Goal: Navigation & Orientation: Find specific page/section

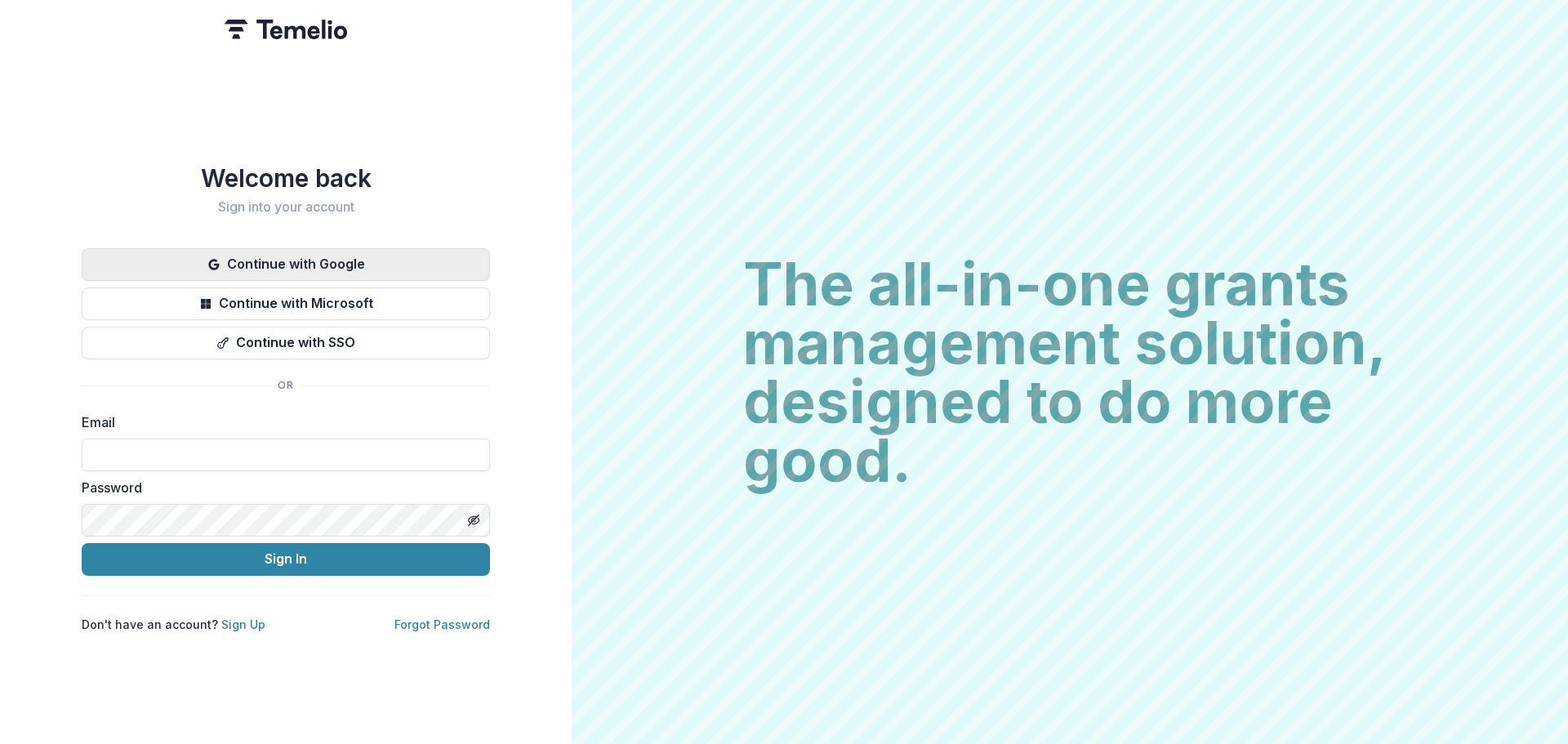
click at [200, 248] on button "Continue with Google" at bounding box center [286, 264] width 409 height 32
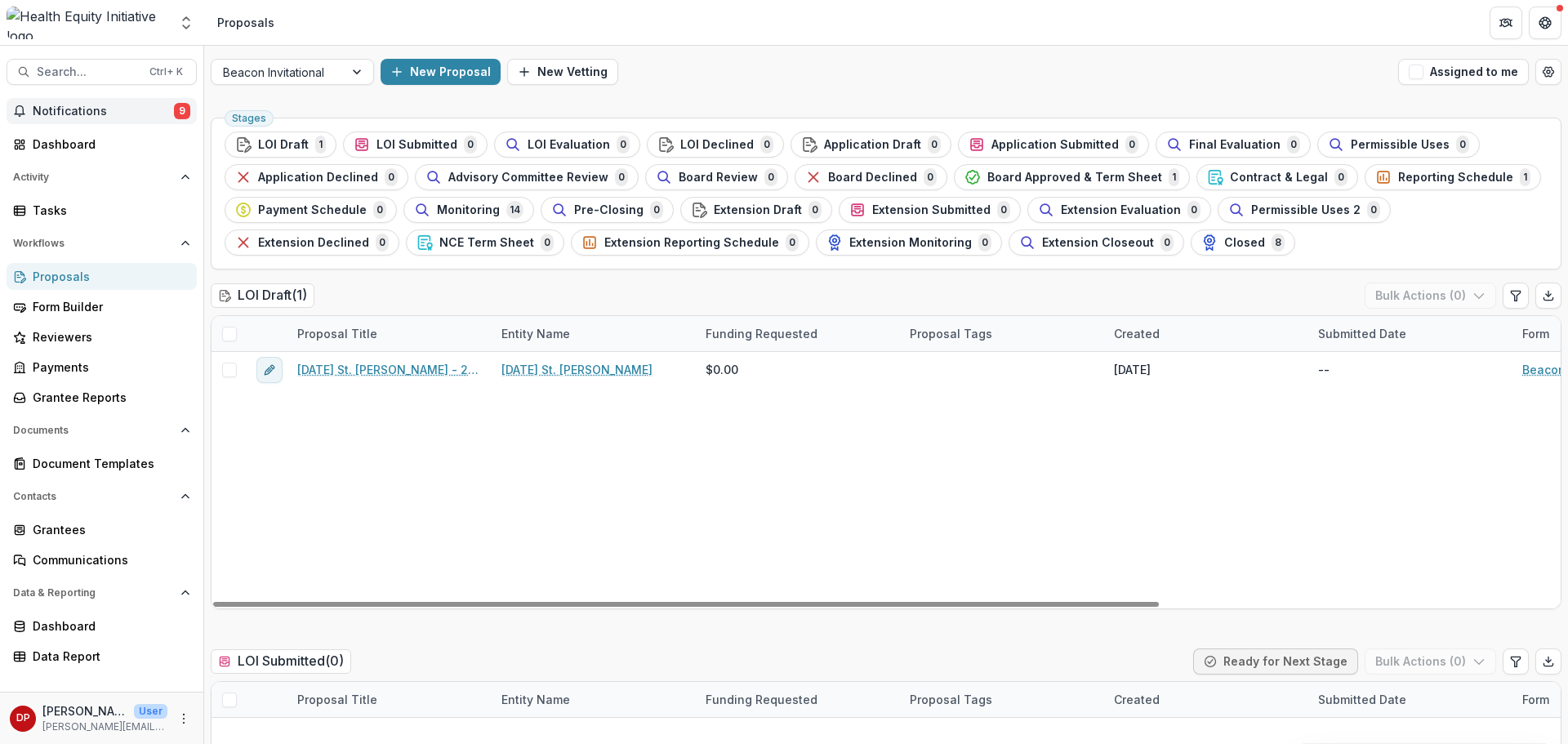
click at [166, 114] on span "Notifications" at bounding box center [102, 111] width 141 height 14
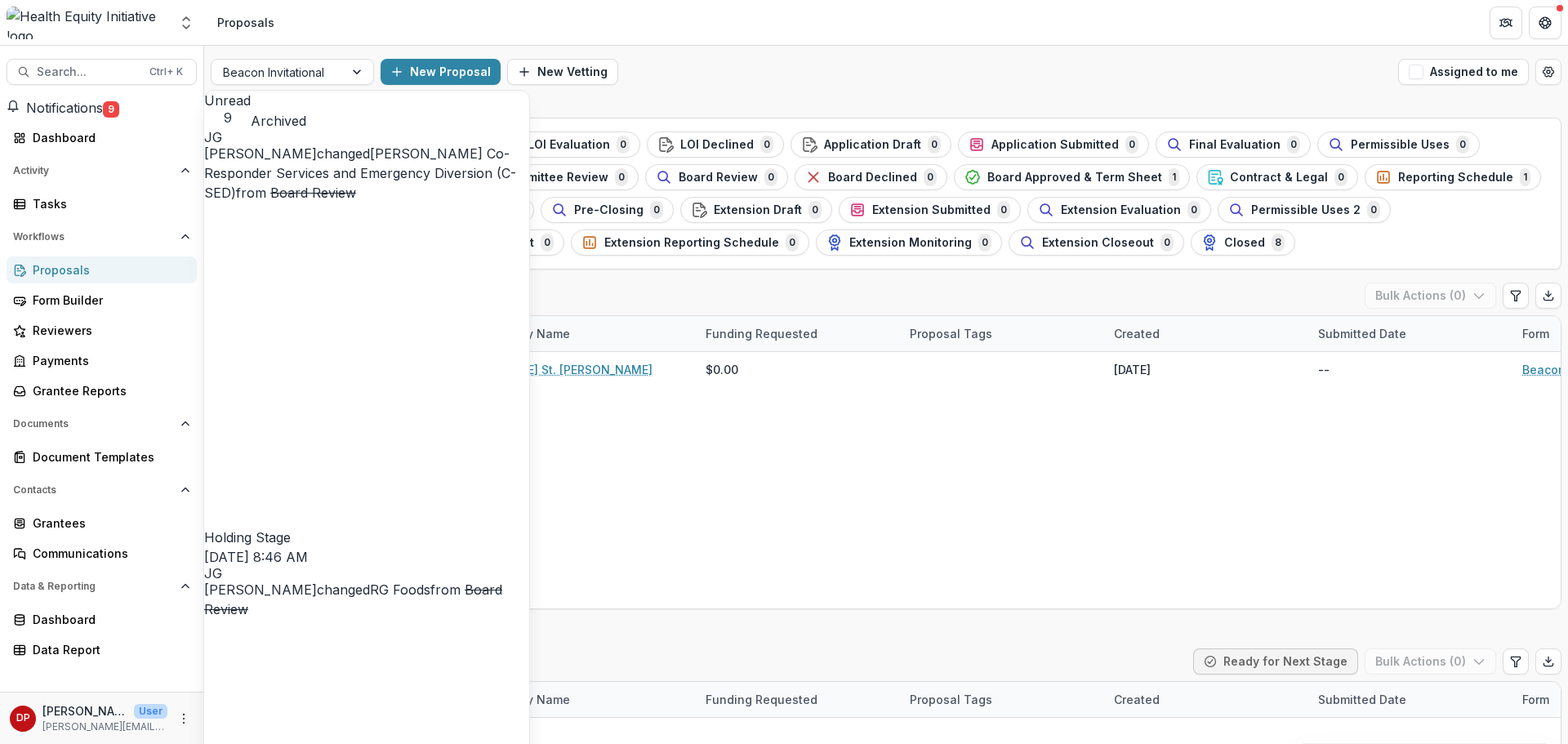
scroll to position [626, 0]
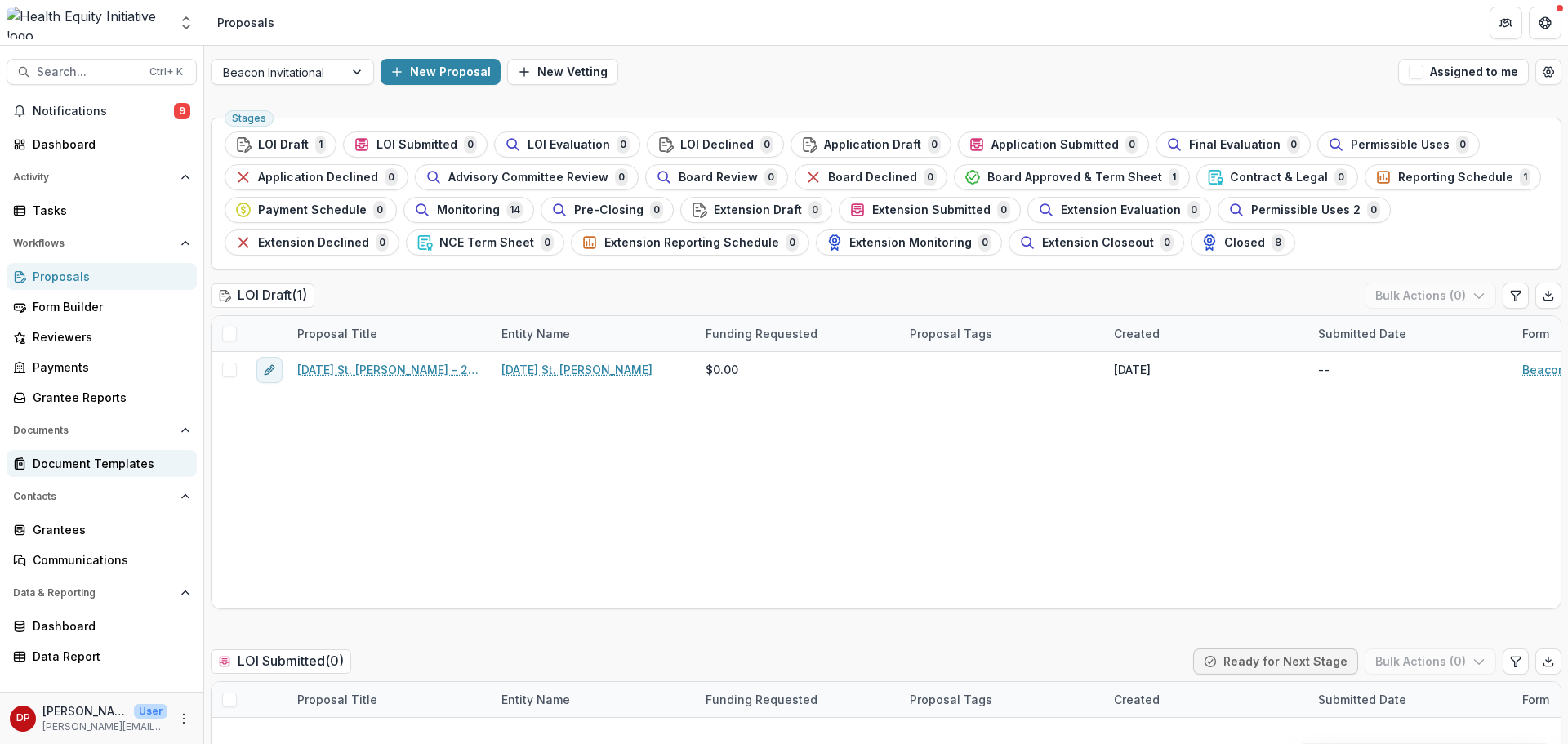
click at [125, 462] on div "Document Templates" at bounding box center [108, 463] width 151 height 18
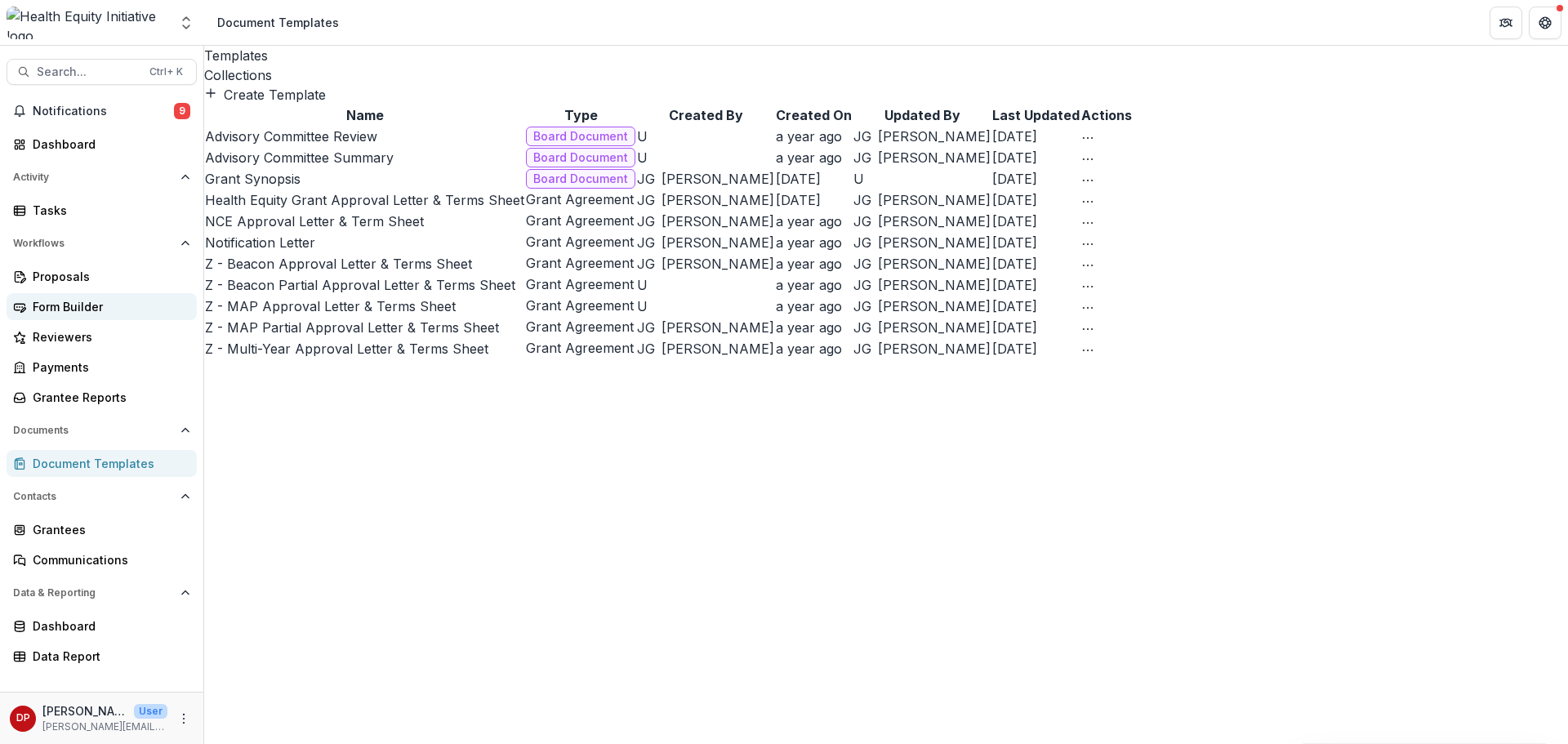
click at [126, 299] on div "Form Builder" at bounding box center [108, 306] width 151 height 18
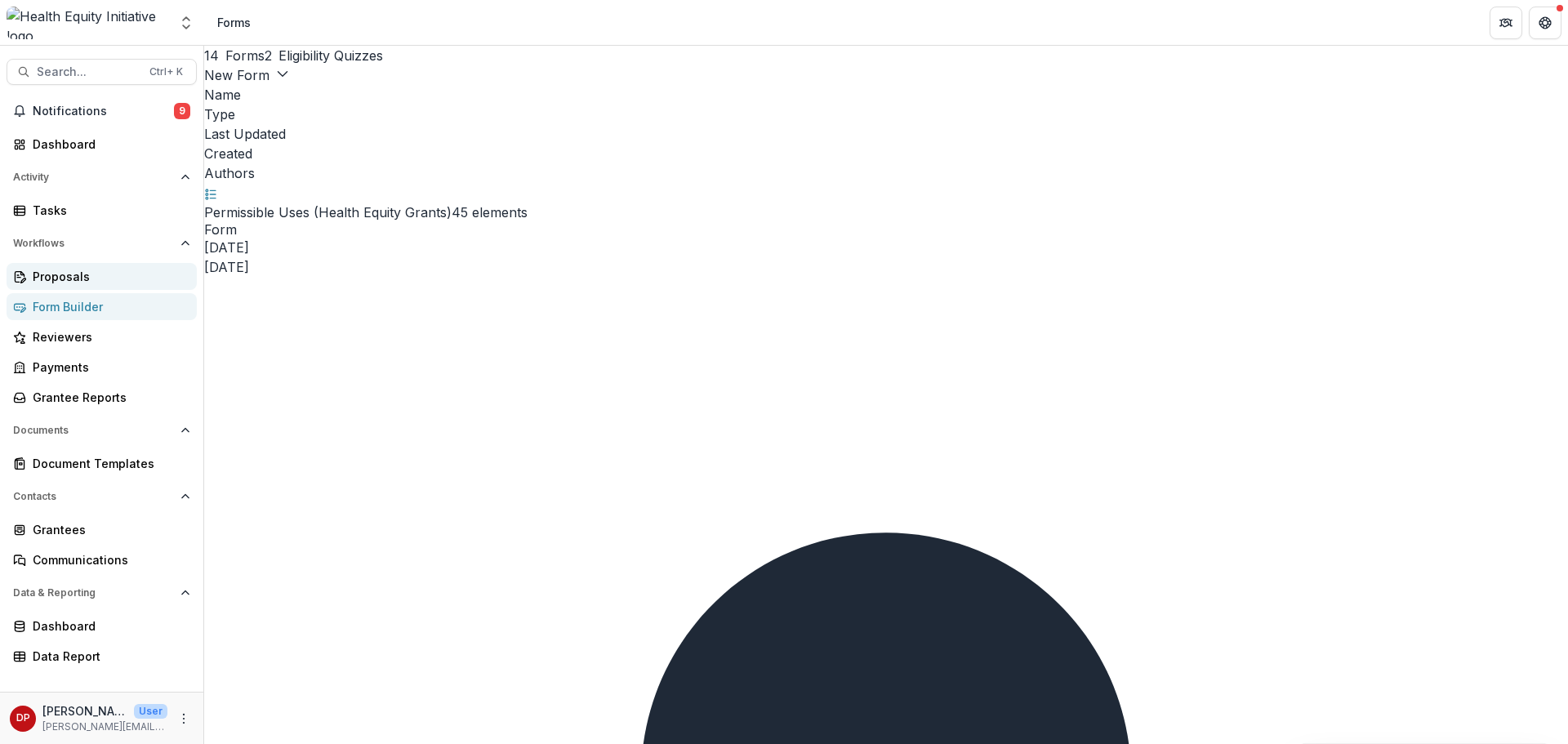
click at [126, 288] on link "Proposals" at bounding box center [102, 276] width 190 height 27
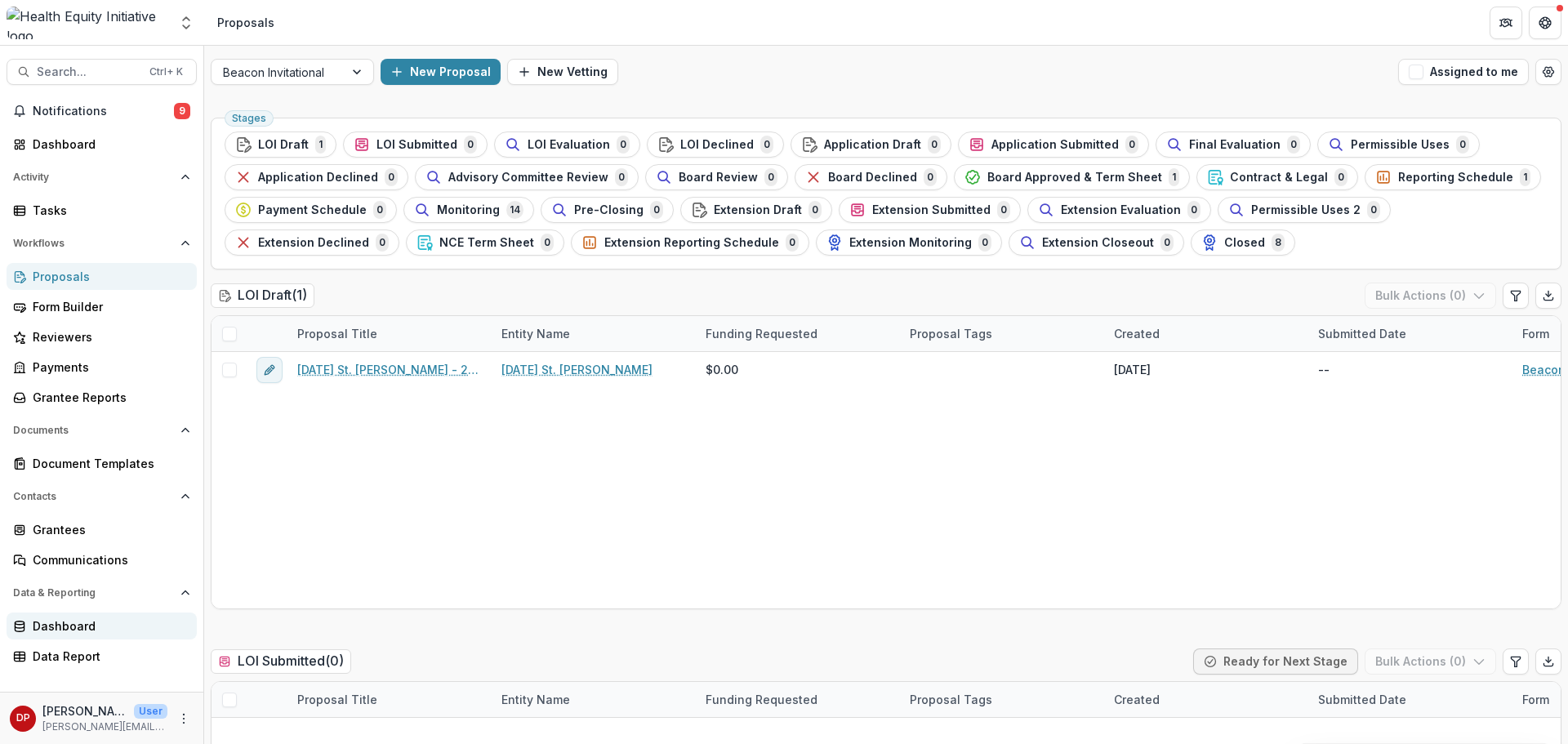
click at [109, 628] on div "Dashboard" at bounding box center [108, 626] width 151 height 18
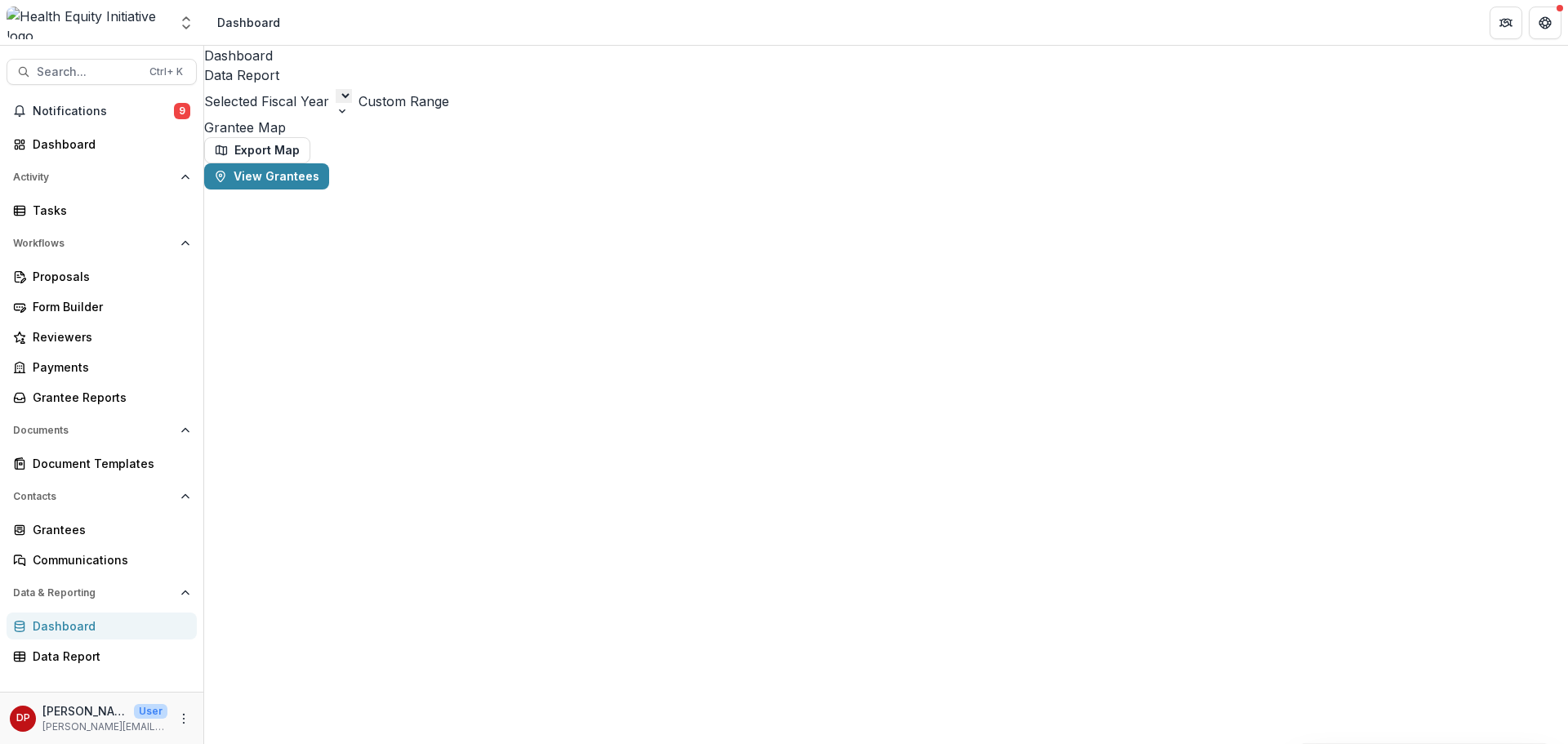
select select "**********"
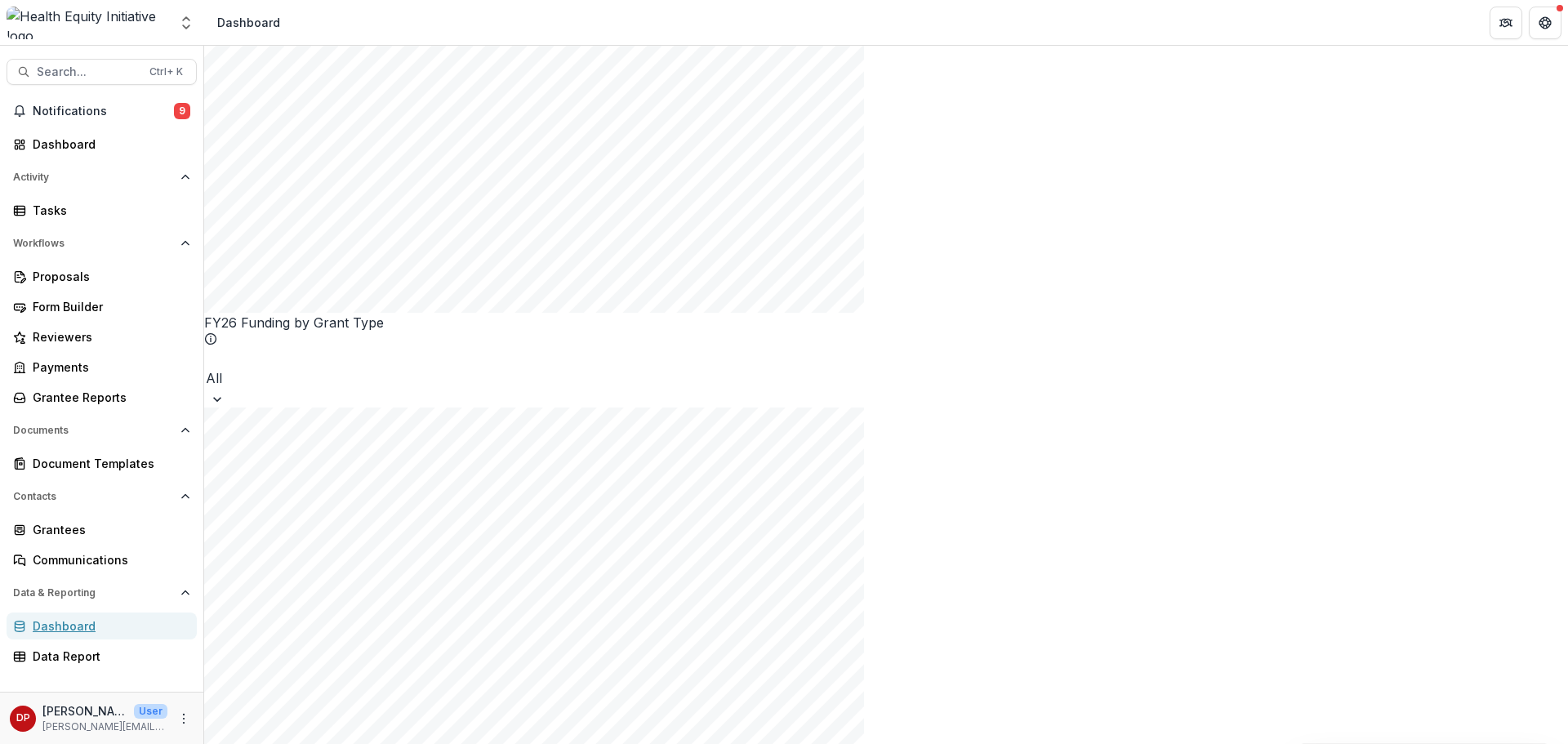
scroll to position [2543, 0]
click at [182, 176] on icon "Open Activity" at bounding box center [186, 177] width 10 height 10
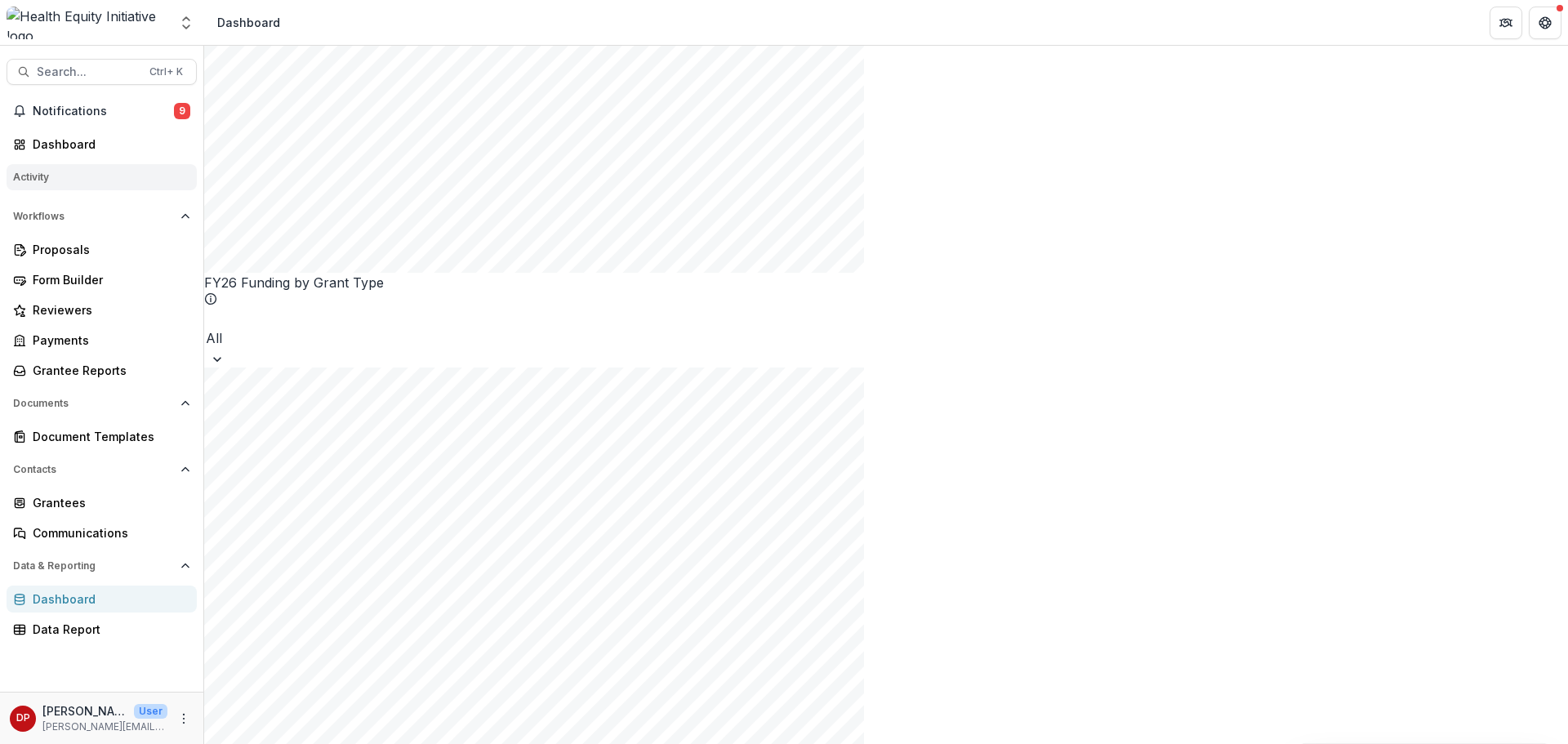
click at [193, 183] on polyline "Open Activity" at bounding box center [198, 185] width 11 height 5
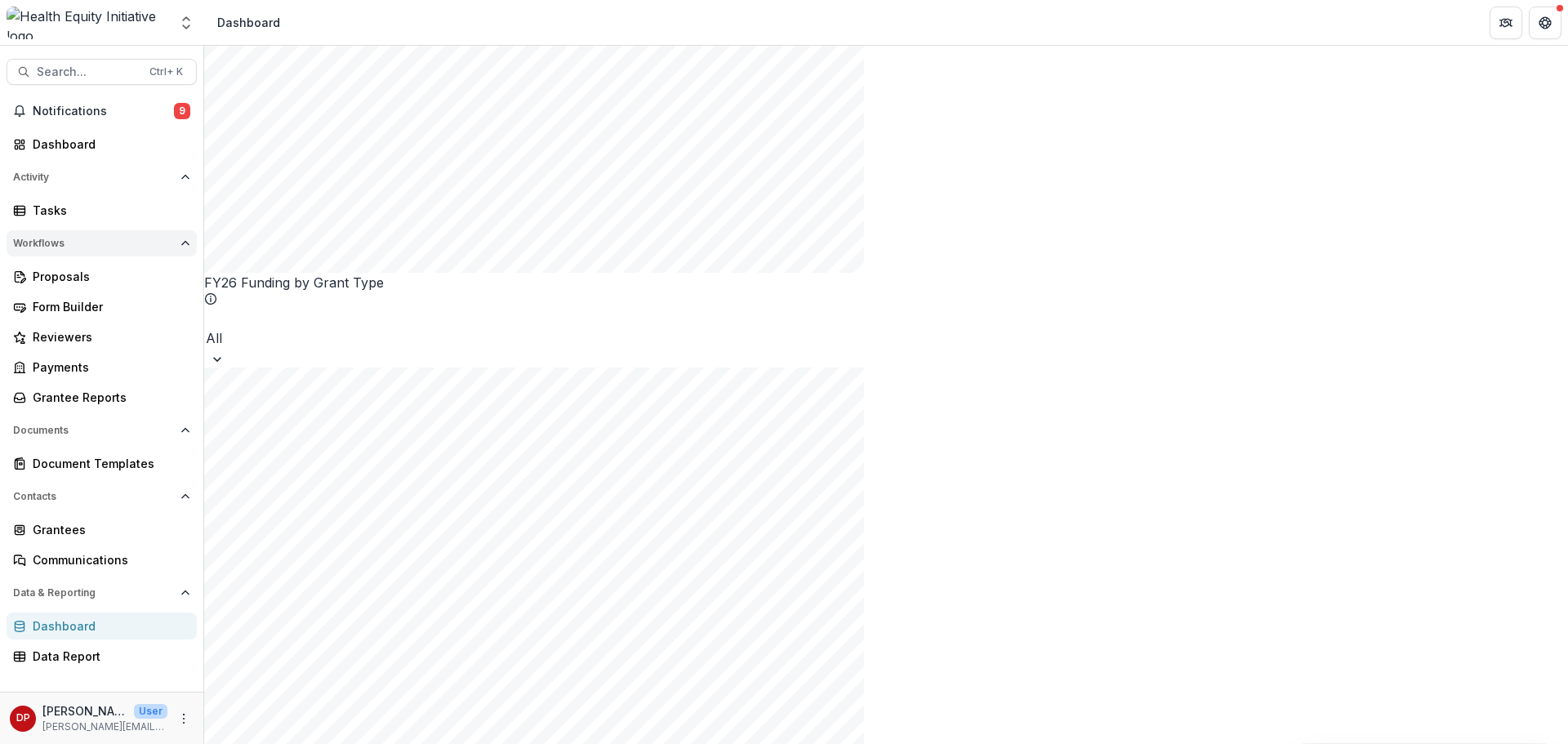
click at [182, 248] on button "Workflows" at bounding box center [102, 244] width 190 height 26
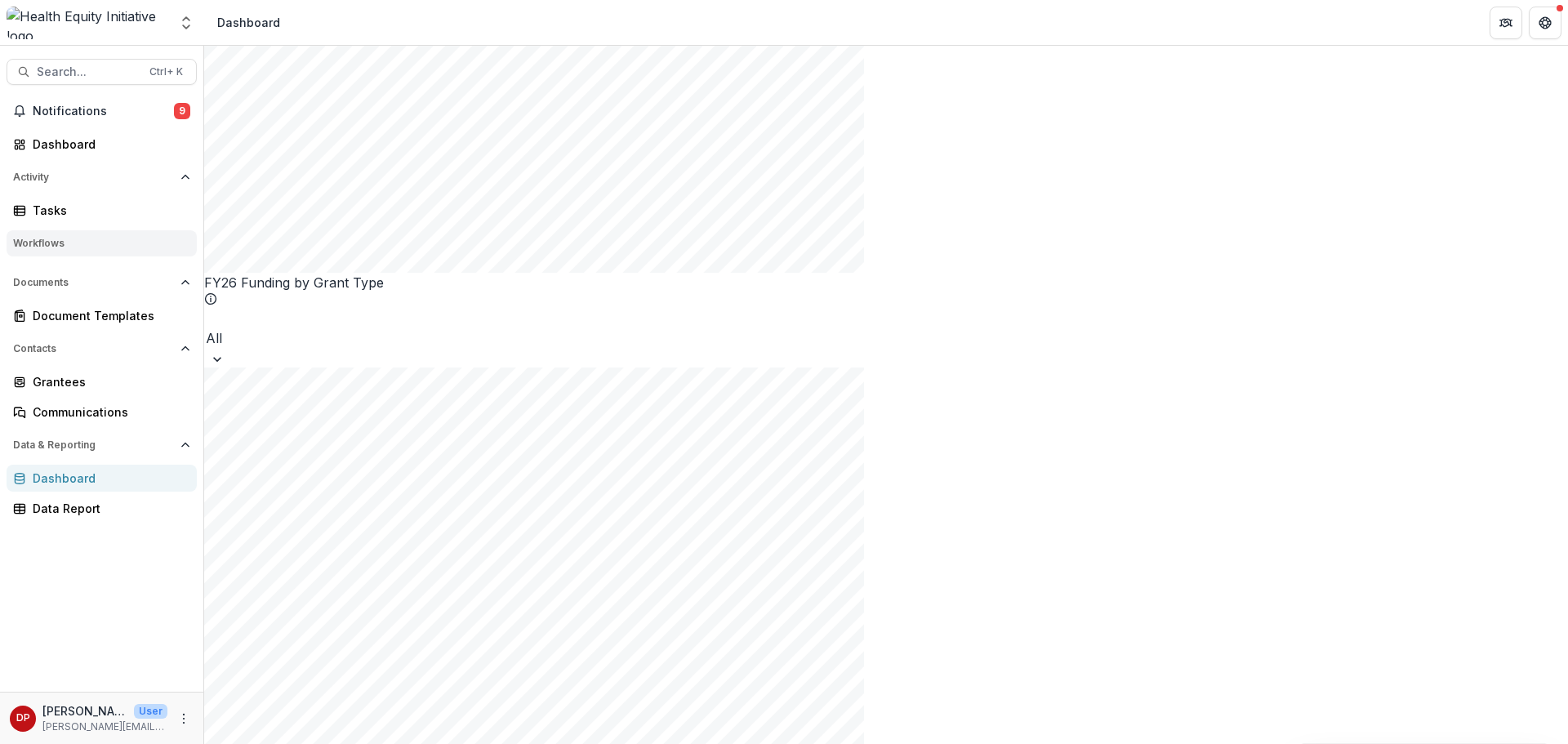
click at [190, 244] on icon "Open Workflows" at bounding box center [190, 244] width 0 height 0
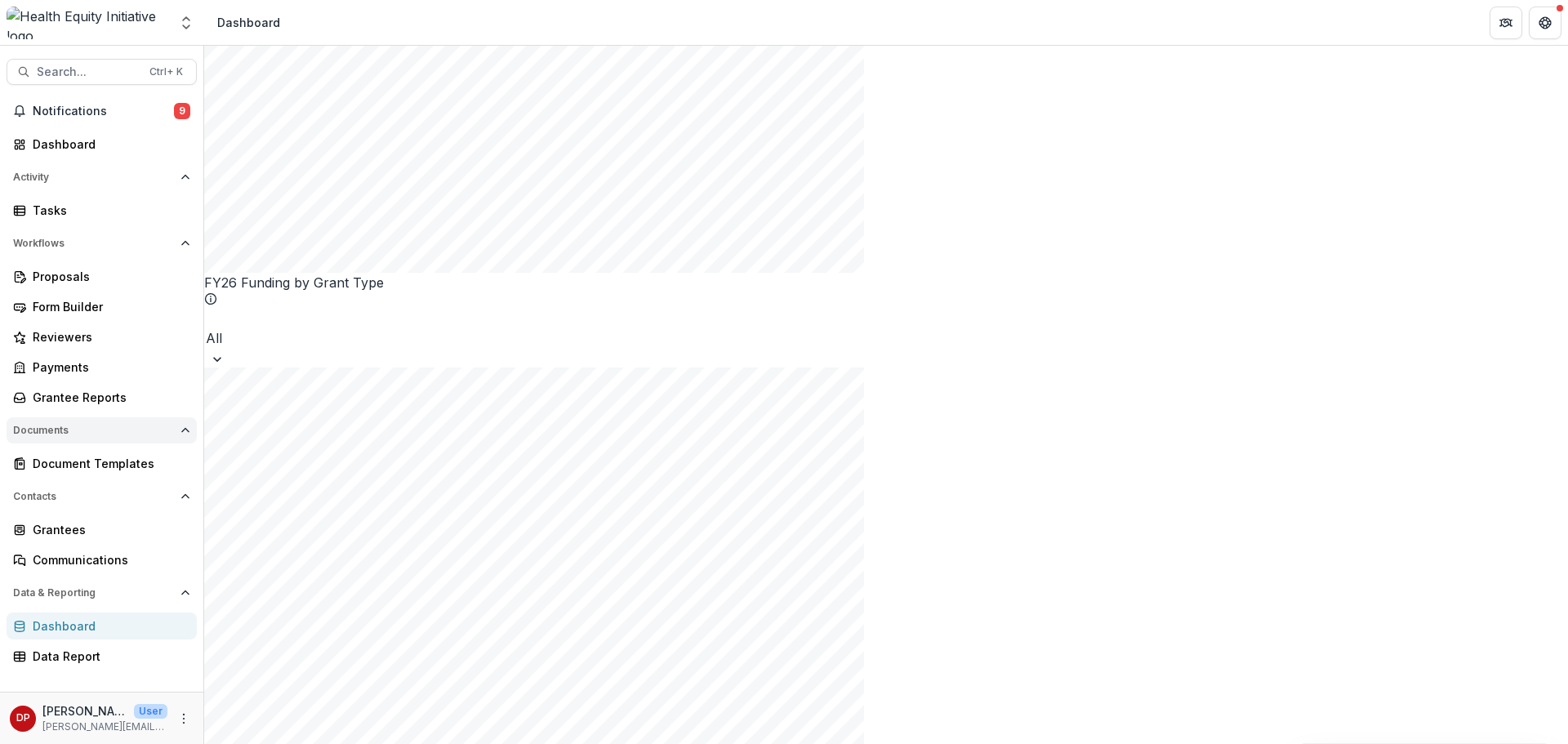
click at [184, 438] on button "Documents" at bounding box center [102, 430] width 190 height 26
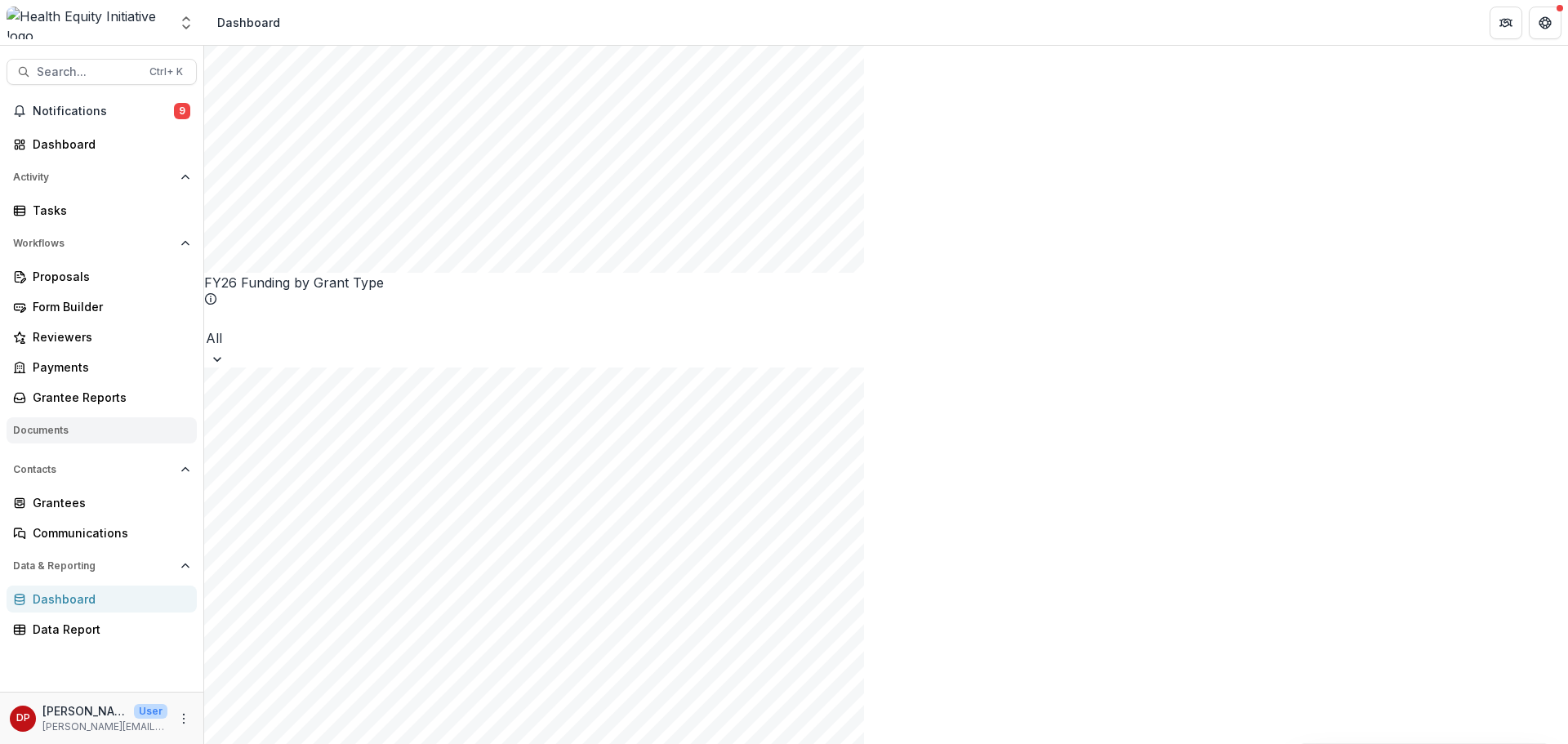
click at [184, 438] on button "Documents" at bounding box center [102, 430] width 190 height 26
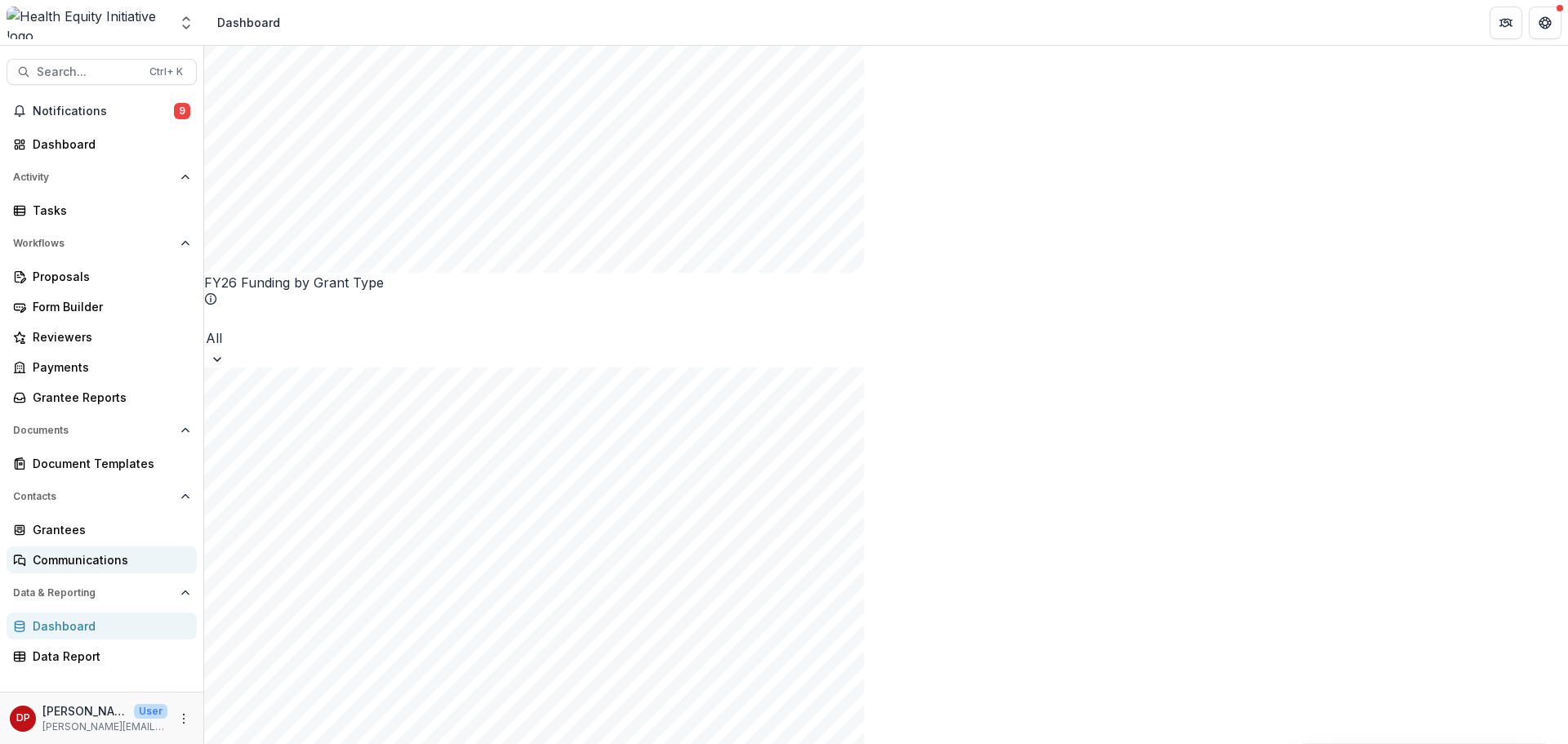
click at [125, 569] on link "Communications" at bounding box center [102, 559] width 190 height 27
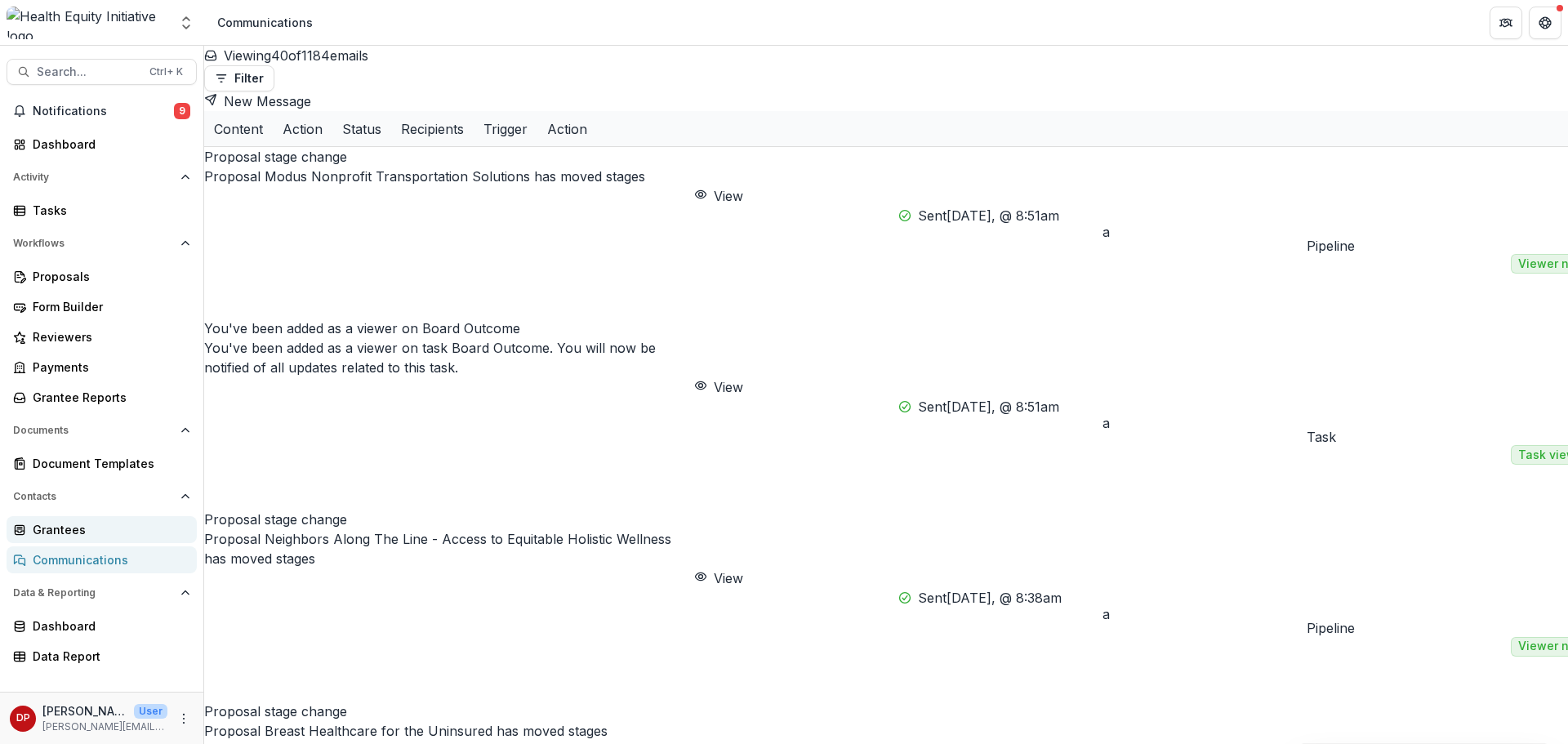
click at [102, 534] on div "Grantees" at bounding box center [108, 530] width 151 height 18
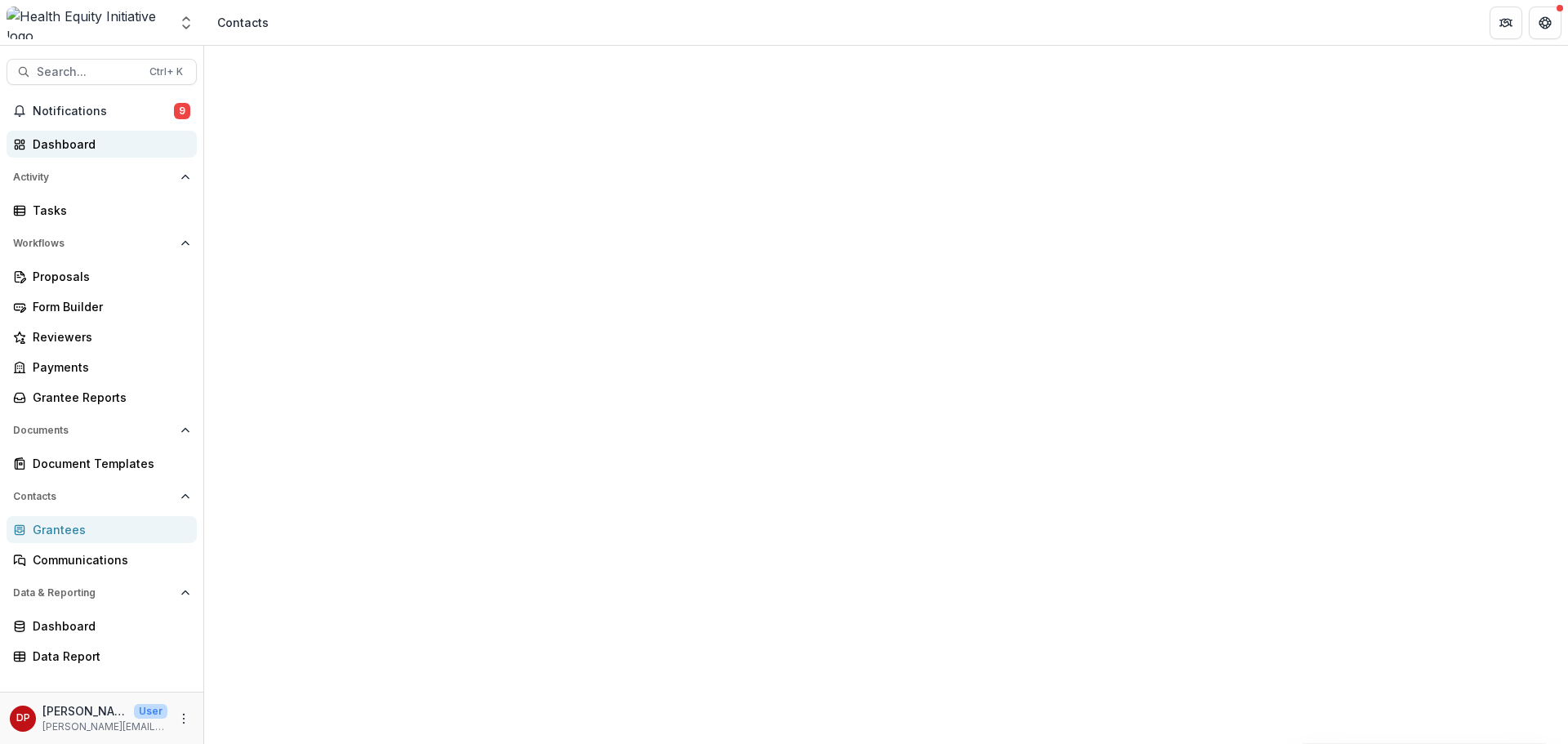
click at [77, 150] on div "Dashboard" at bounding box center [108, 144] width 151 height 18
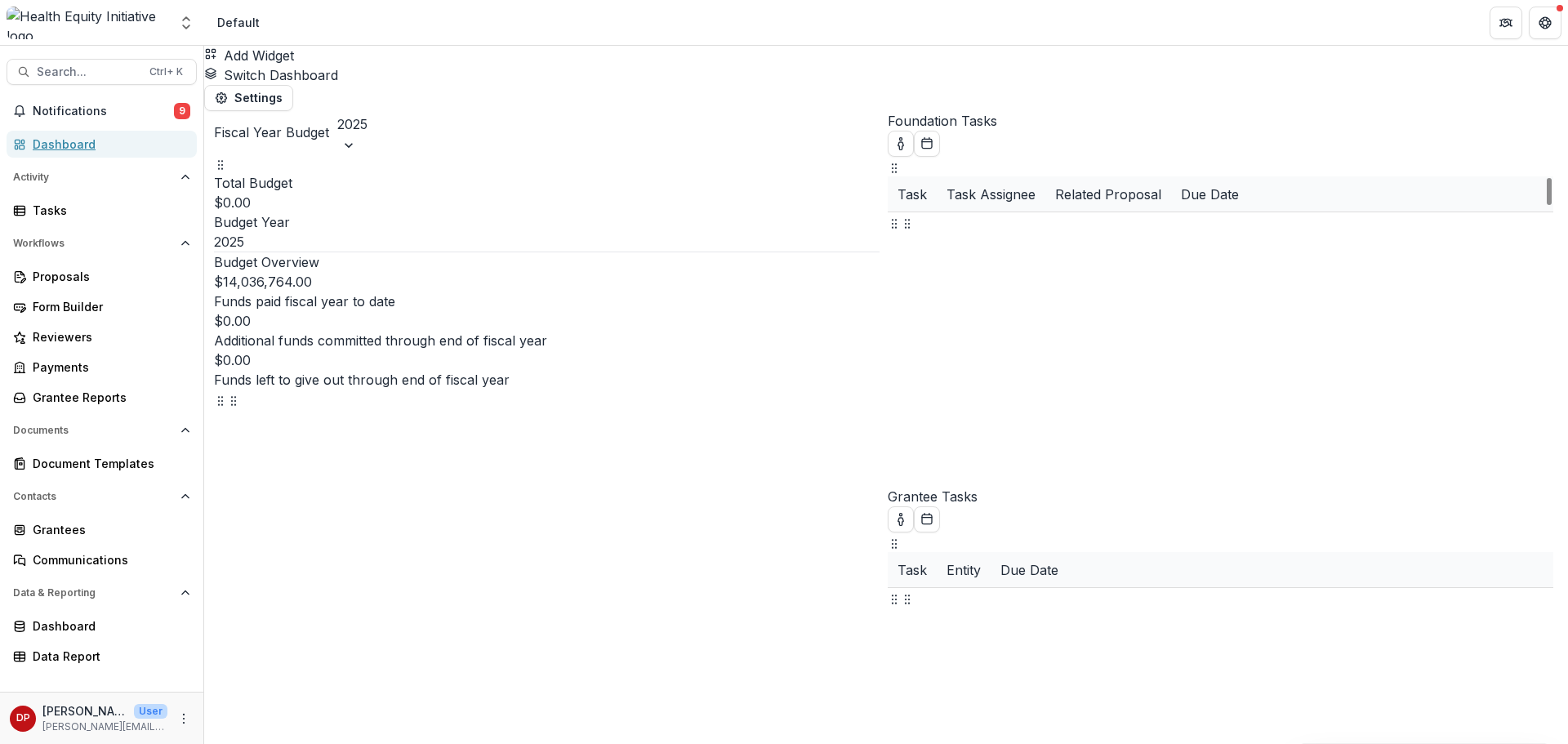
scroll to position [594, 0]
click at [121, 405] on div "Grantee Reports" at bounding box center [108, 397] width 151 height 18
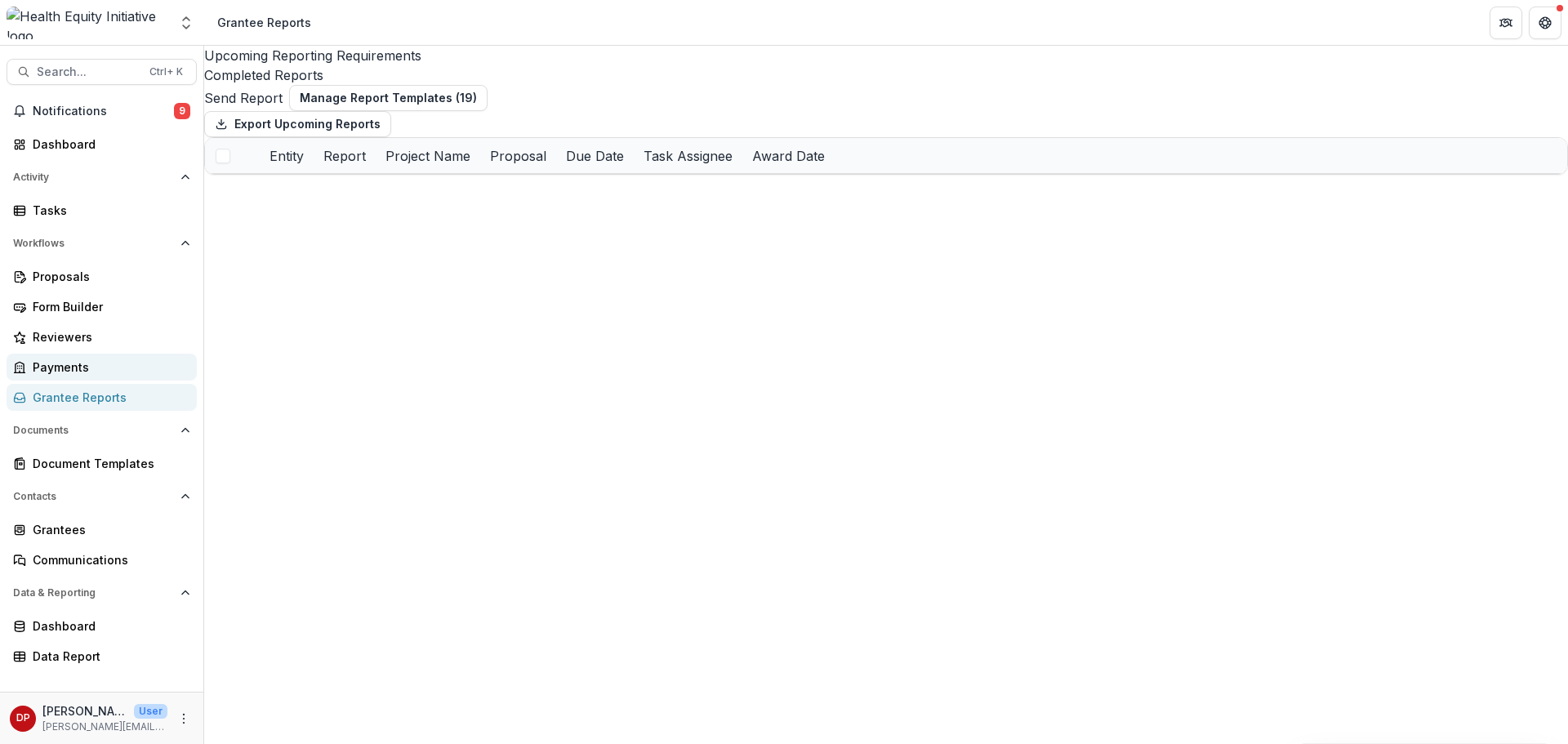
click at [137, 378] on link "Payments" at bounding box center [102, 366] width 190 height 27
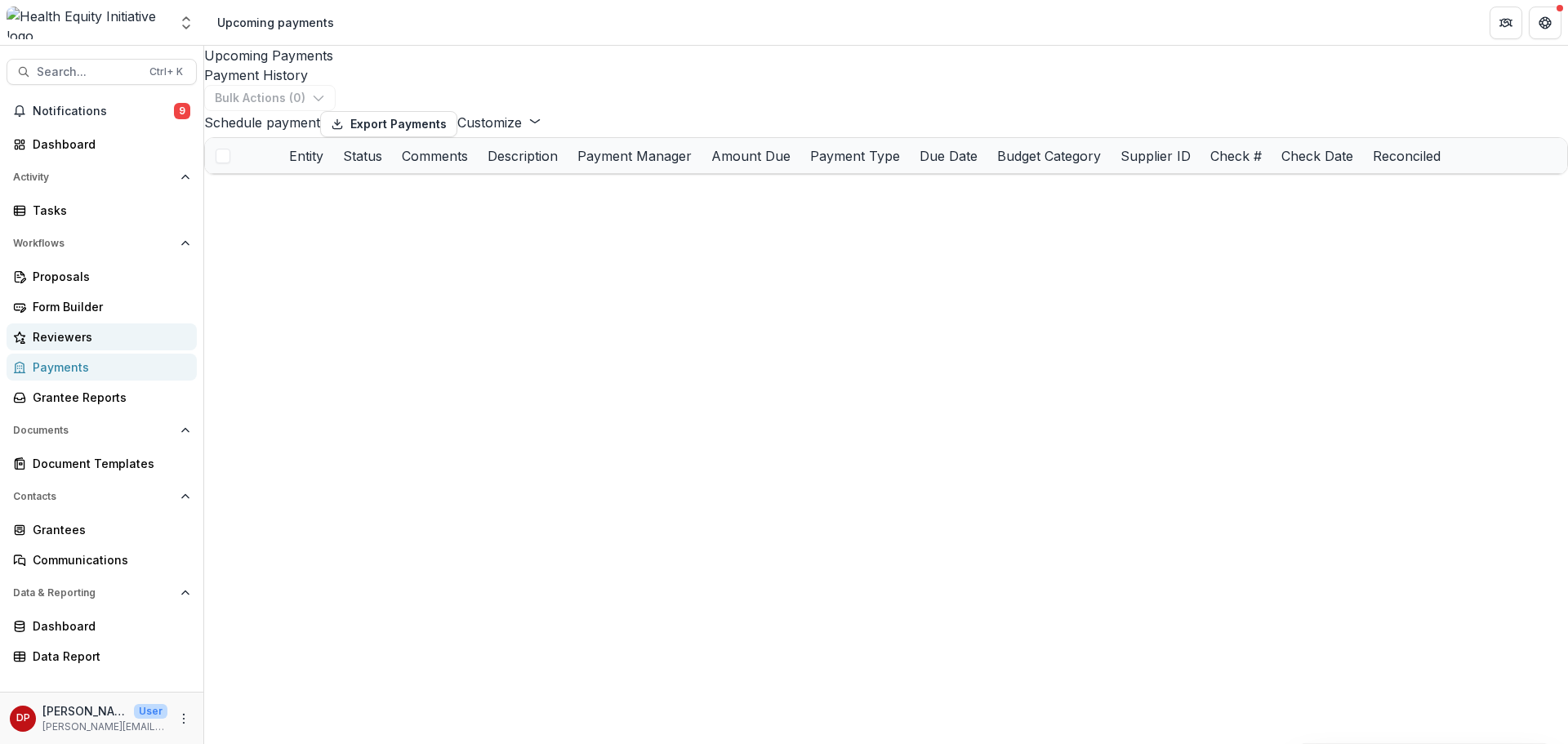
click at [132, 342] on div "Reviewers" at bounding box center [108, 337] width 151 height 18
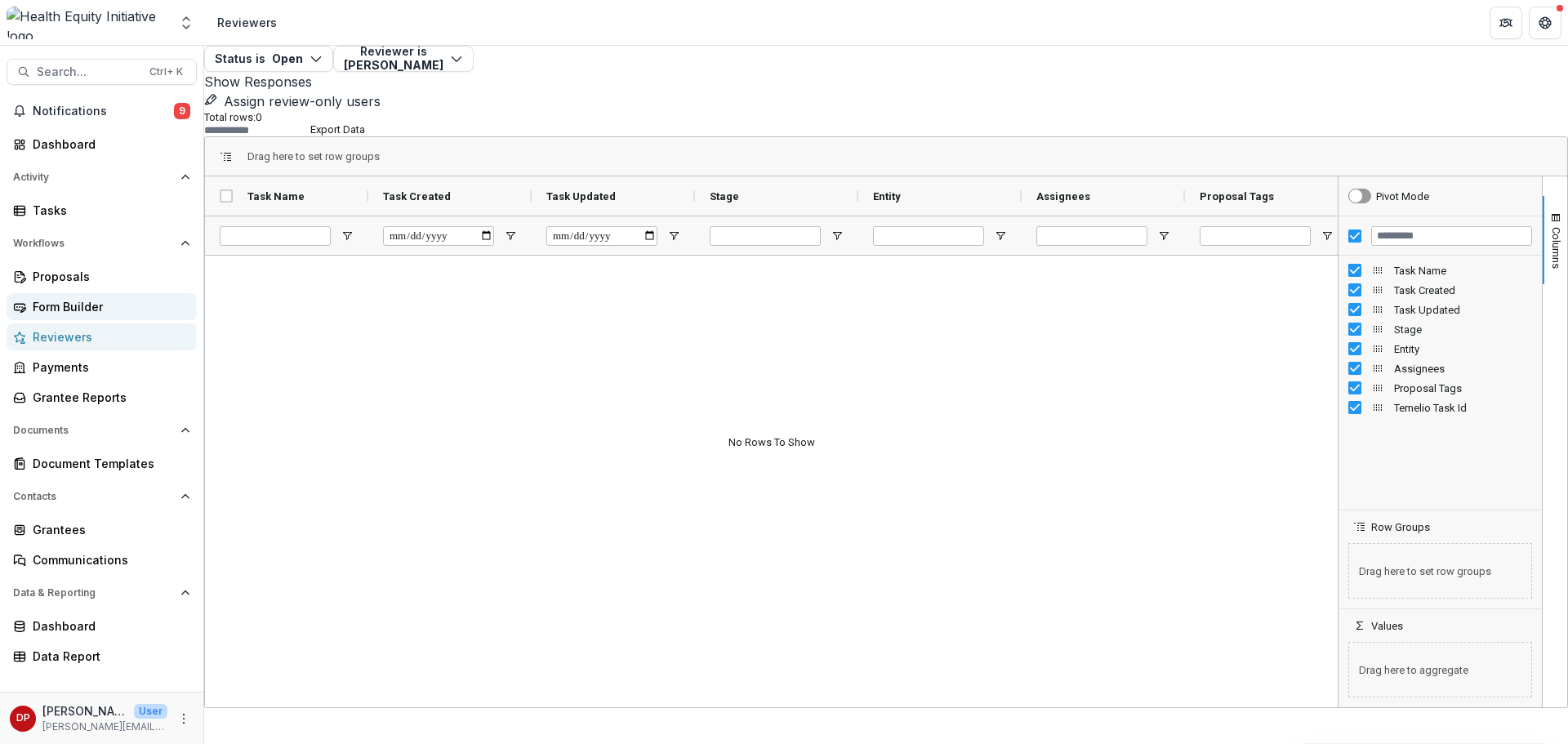
click at [123, 317] on link "Form Builder" at bounding box center [102, 306] width 190 height 27
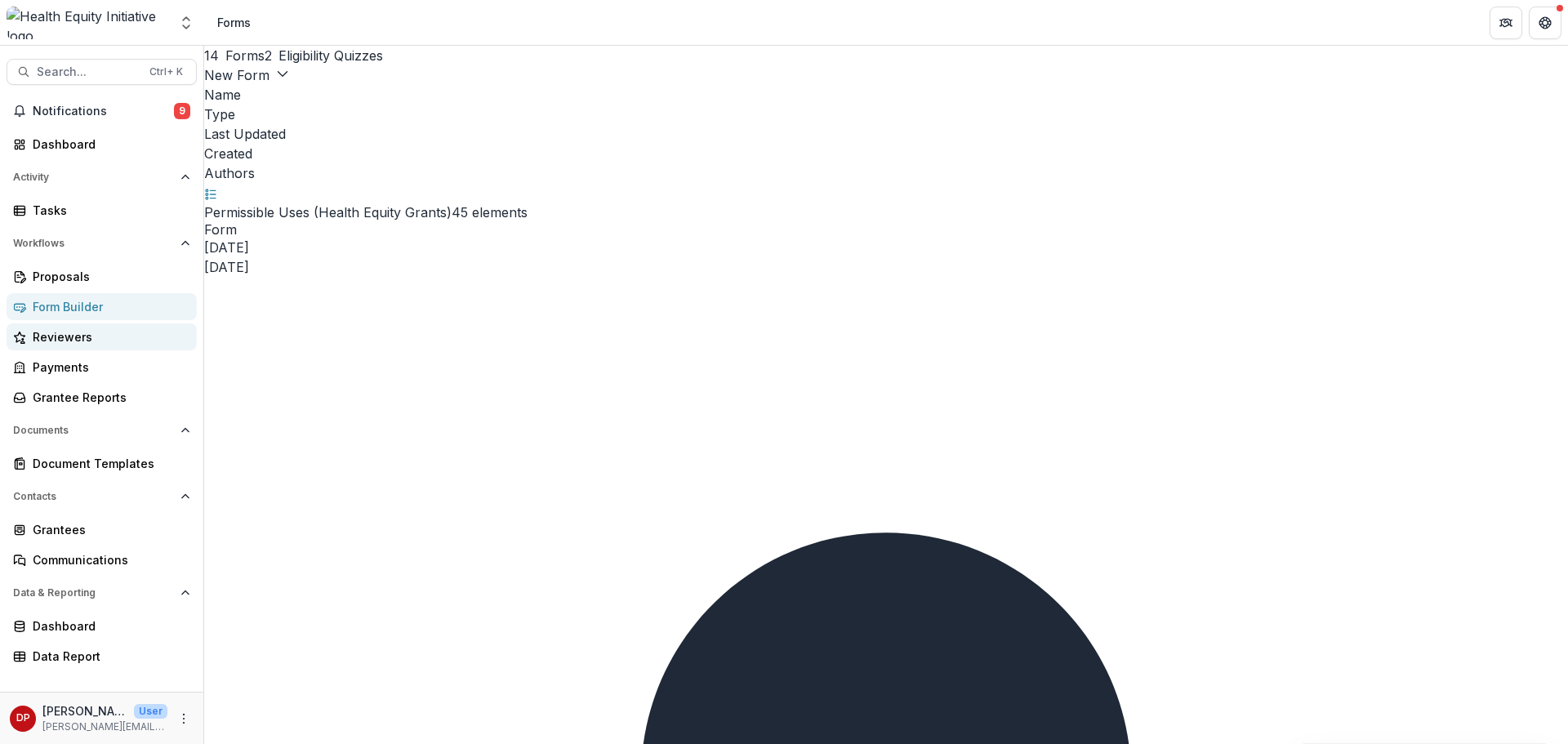
click at [73, 345] on div "Reviewers" at bounding box center [108, 337] width 151 height 18
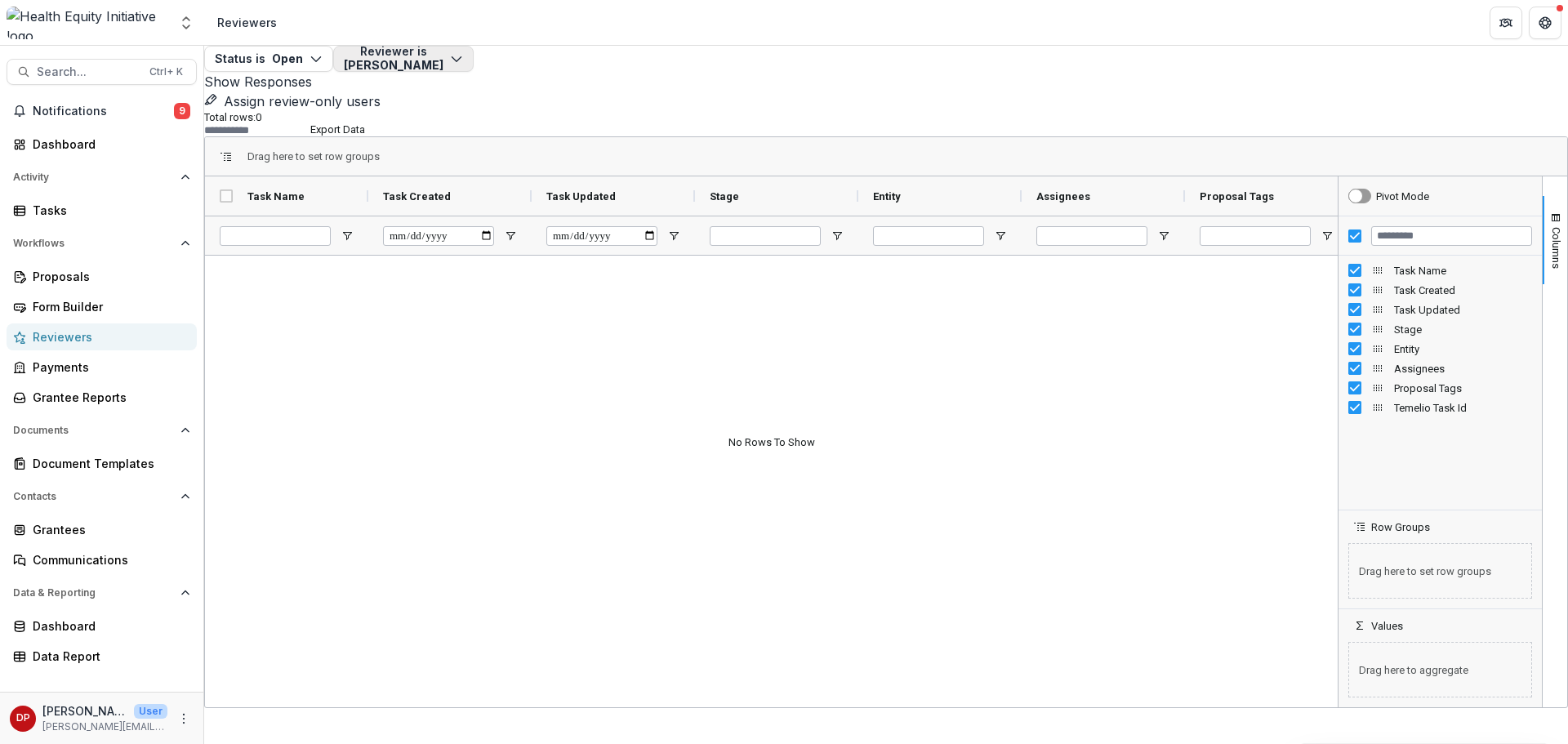
click at [473, 72] on button "Reviewer is [PERSON_NAME]" at bounding box center [403, 59] width 140 height 26
click at [793, 111] on div "Total rows: 0 Export Data" at bounding box center [886, 123] width 1364 height 25
click at [118, 723] on p "[PERSON_NAME][EMAIL_ADDRESS][PERSON_NAME][DATE][DOMAIN_NAME]" at bounding box center [104, 727] width 125 height 15
click at [179, 714] on icon "More" at bounding box center [184, 719] width 13 height 13
click at [253, 681] on link "User Settings" at bounding box center [291, 684] width 174 height 27
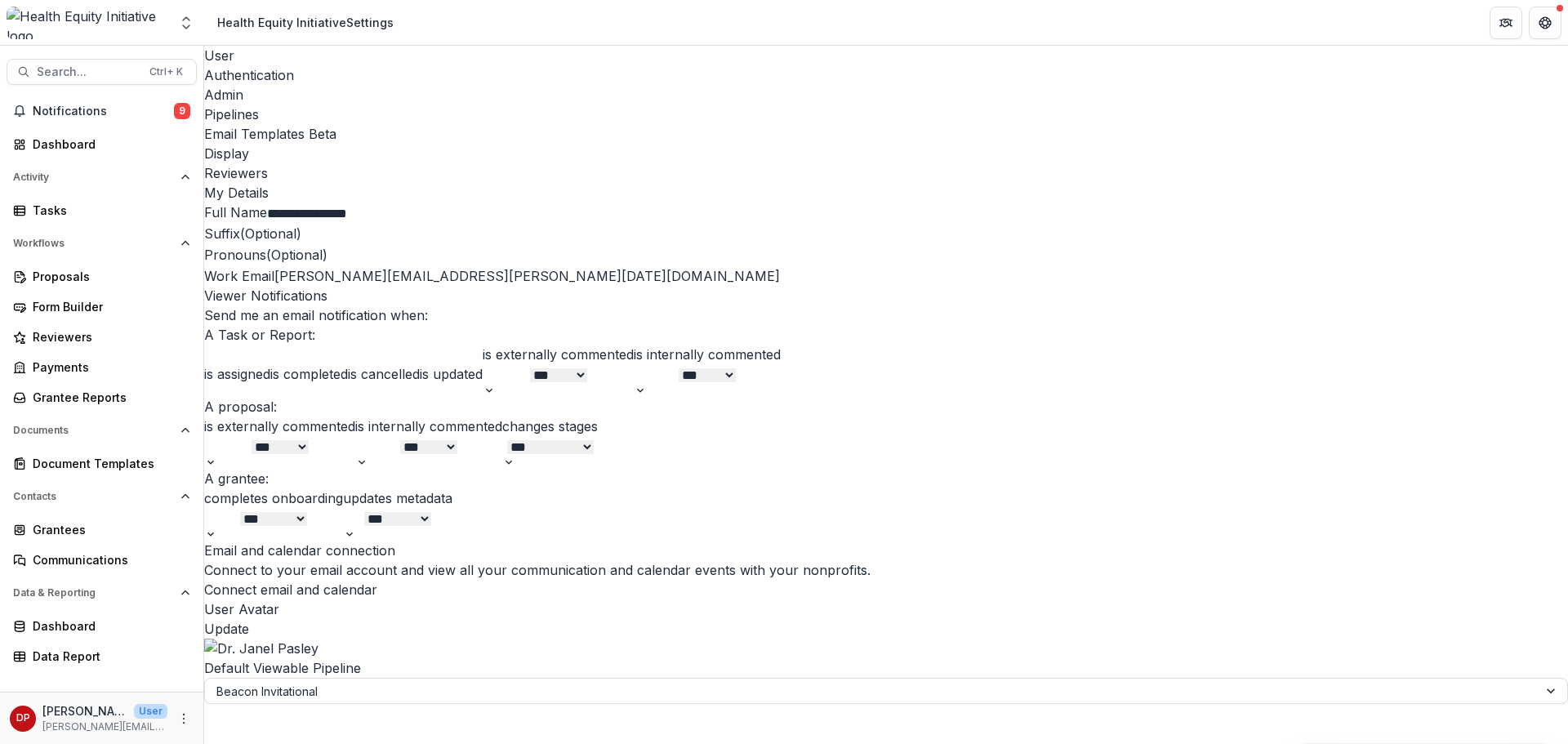
click at [380, 85] on div "Admin" at bounding box center [886, 94] width 1364 height 19
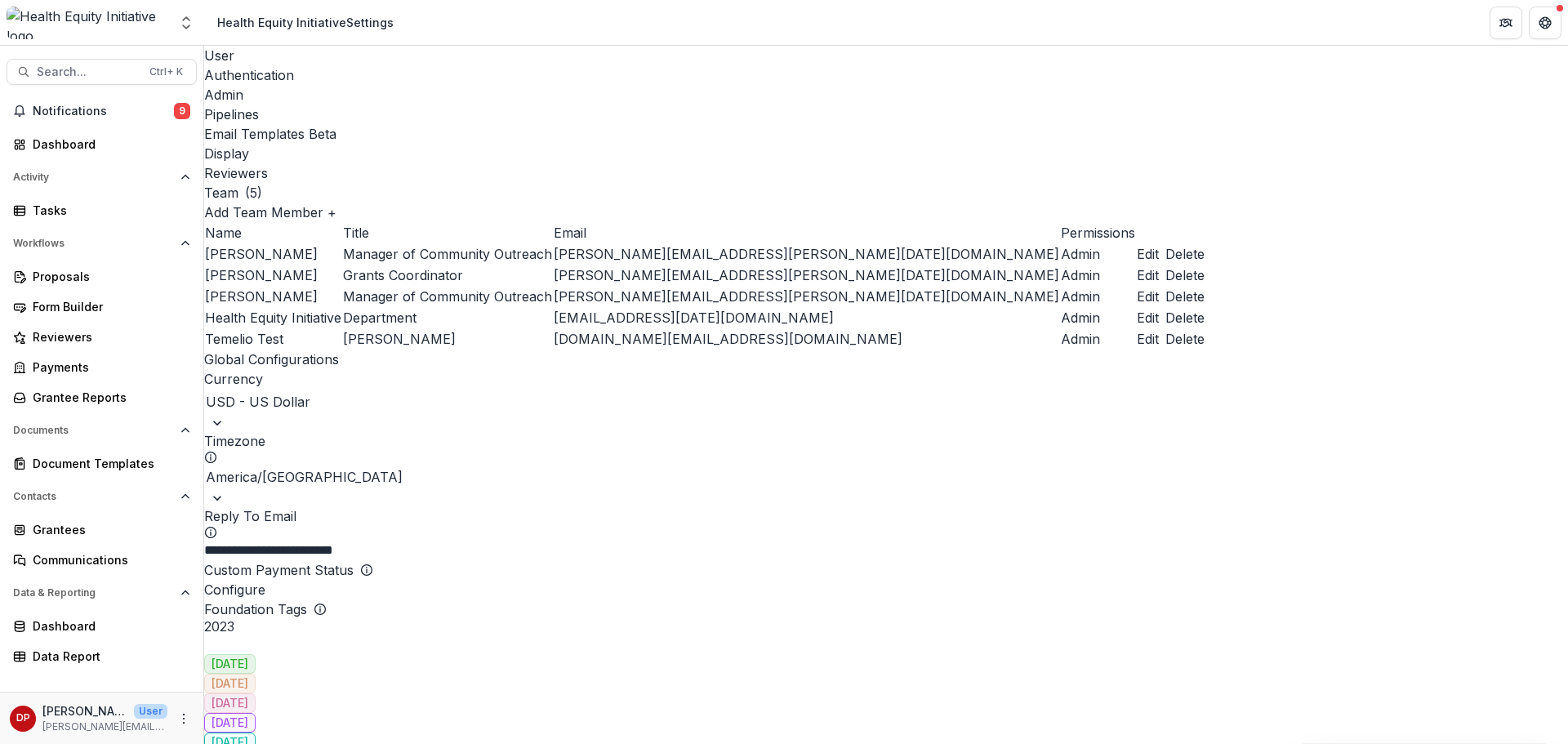
click at [648, 144] on div "Display" at bounding box center [886, 153] width 1364 height 19
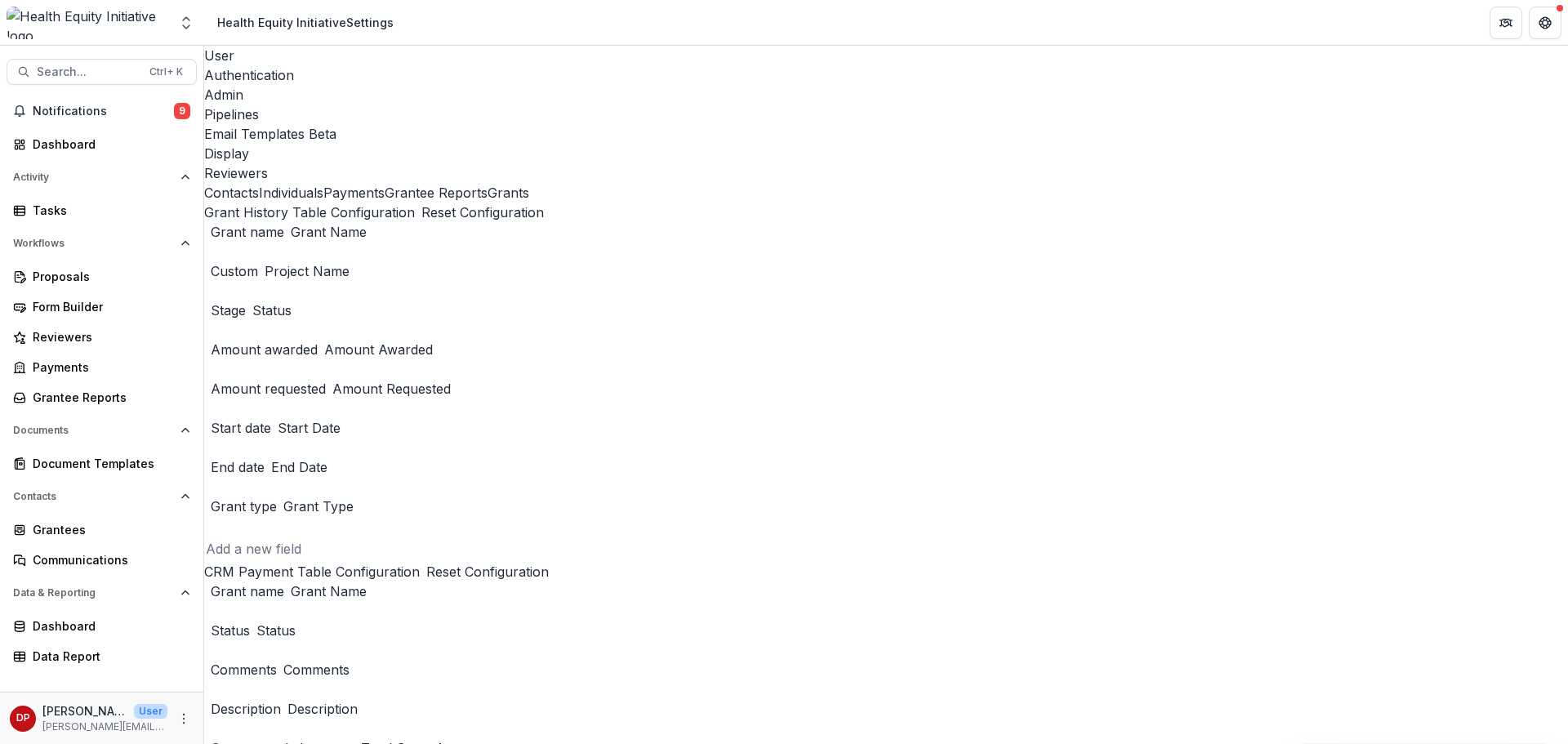
click at [704, 163] on div "Reviewers" at bounding box center [886, 173] width 1364 height 19
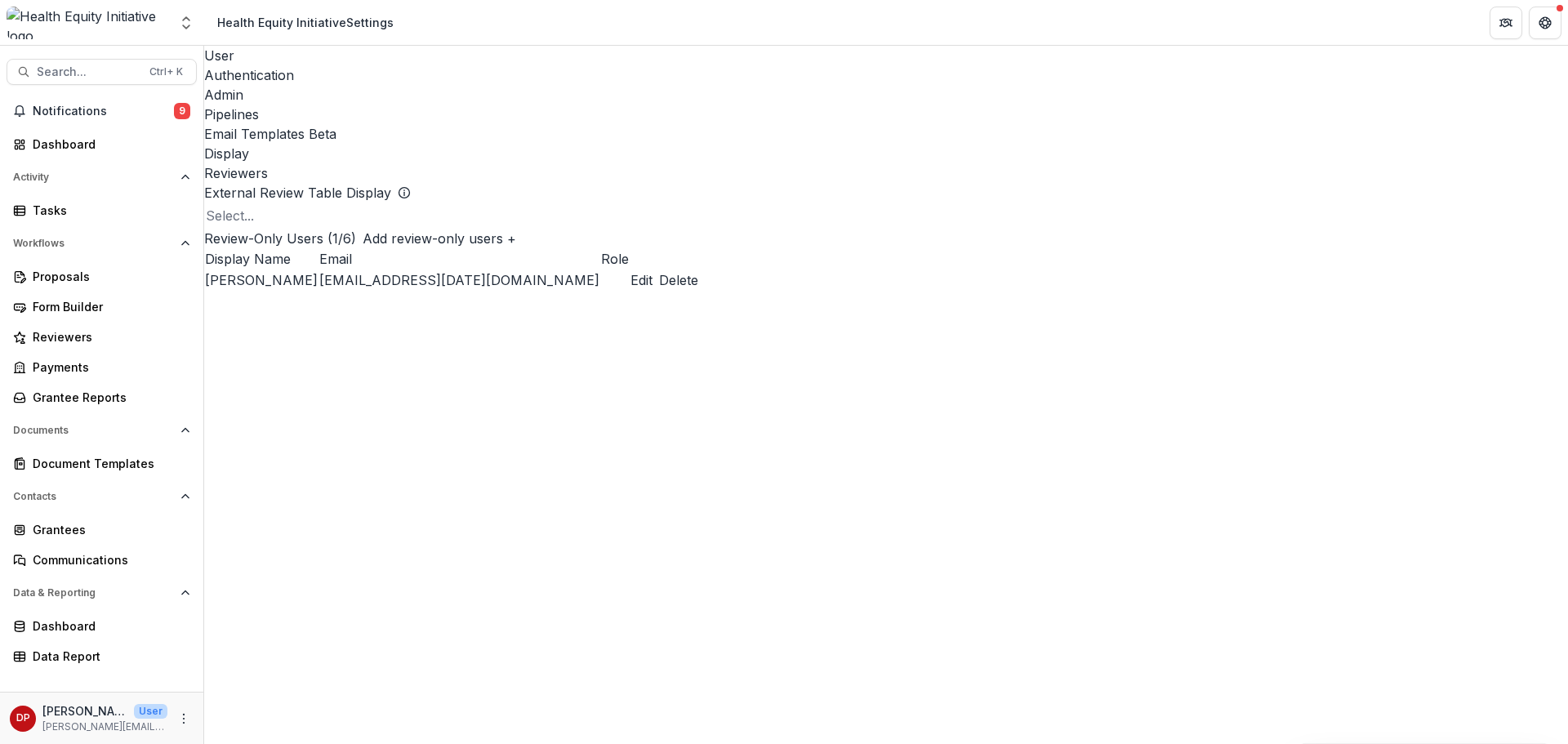
click at [572, 125] on div "Email Templates Beta" at bounding box center [886, 134] width 1364 height 19
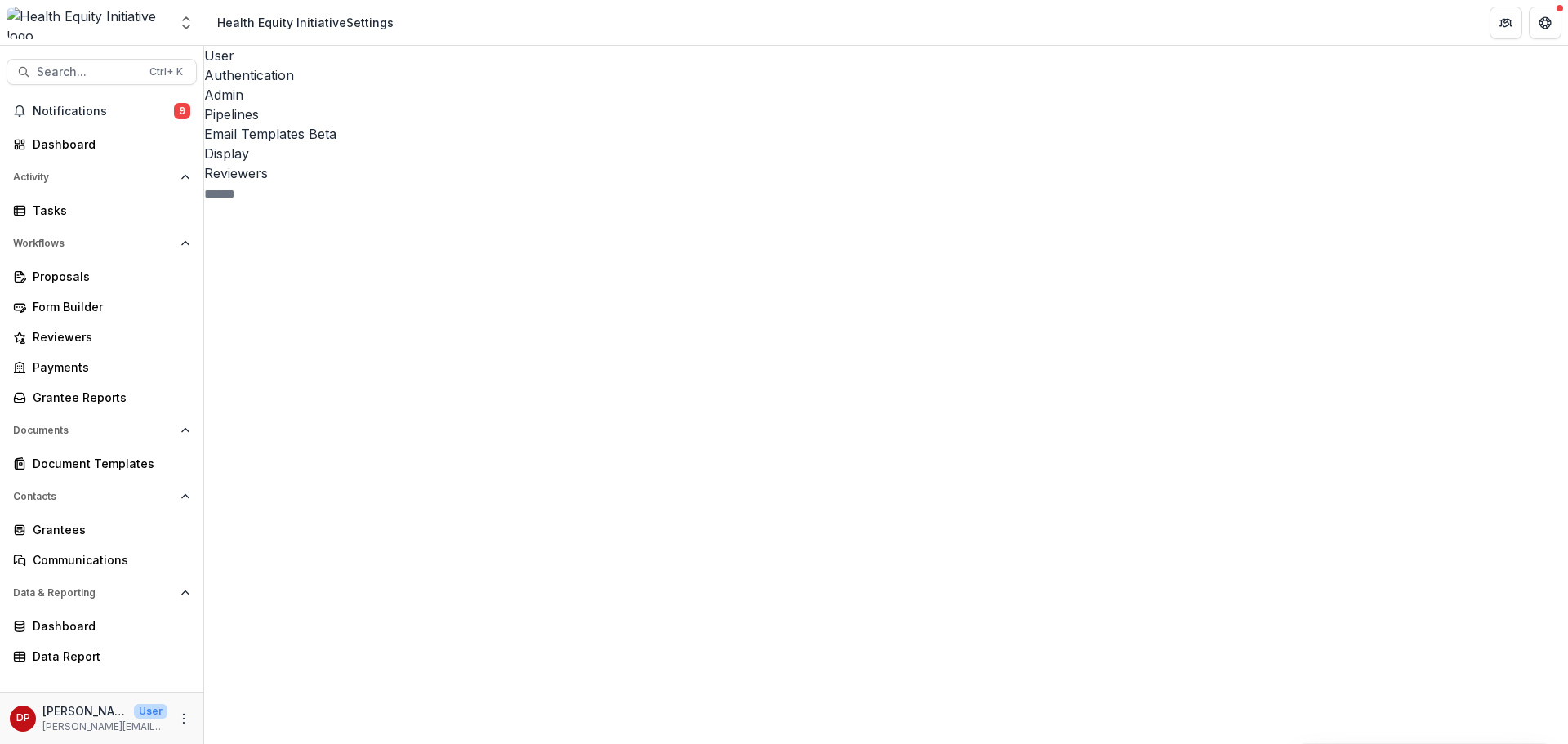
click at [395, 85] on div "Admin" at bounding box center [886, 94] width 1364 height 19
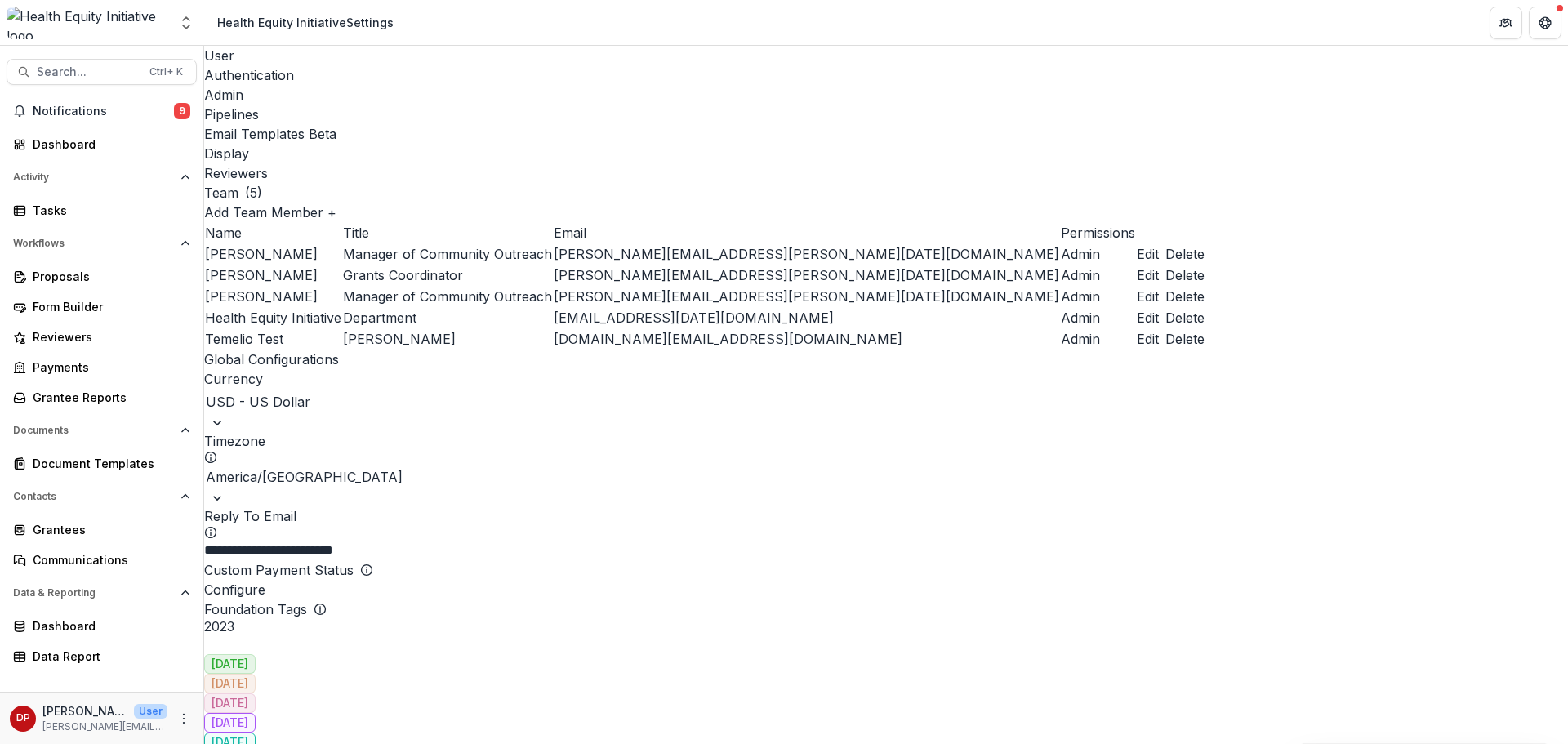
click at [238, 66] on div "User" at bounding box center [886, 55] width 1364 height 19
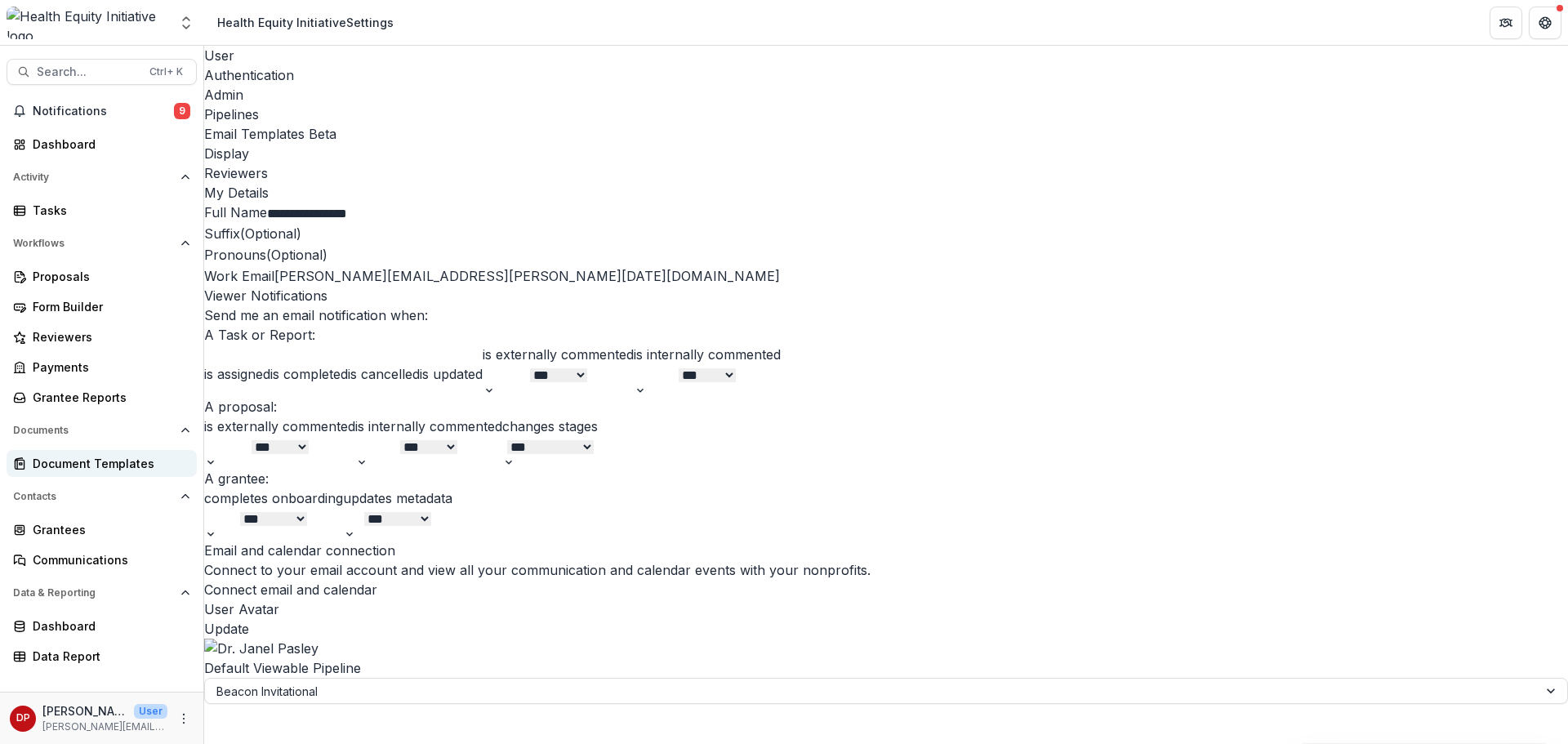
click at [131, 472] on div "Document Templates" at bounding box center [108, 463] width 151 height 18
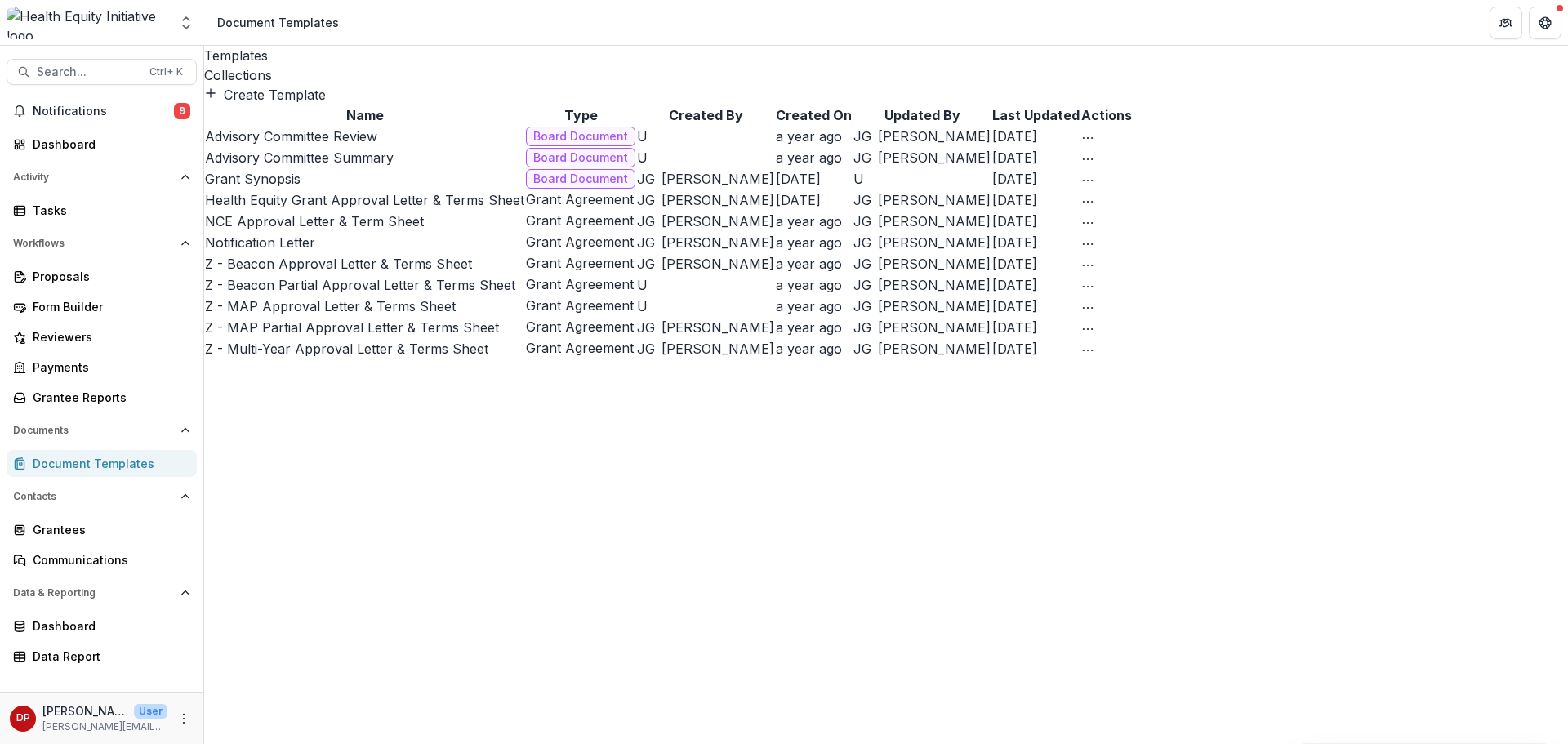
click at [317, 73] on link "Collections" at bounding box center [886, 75] width 1364 height 19
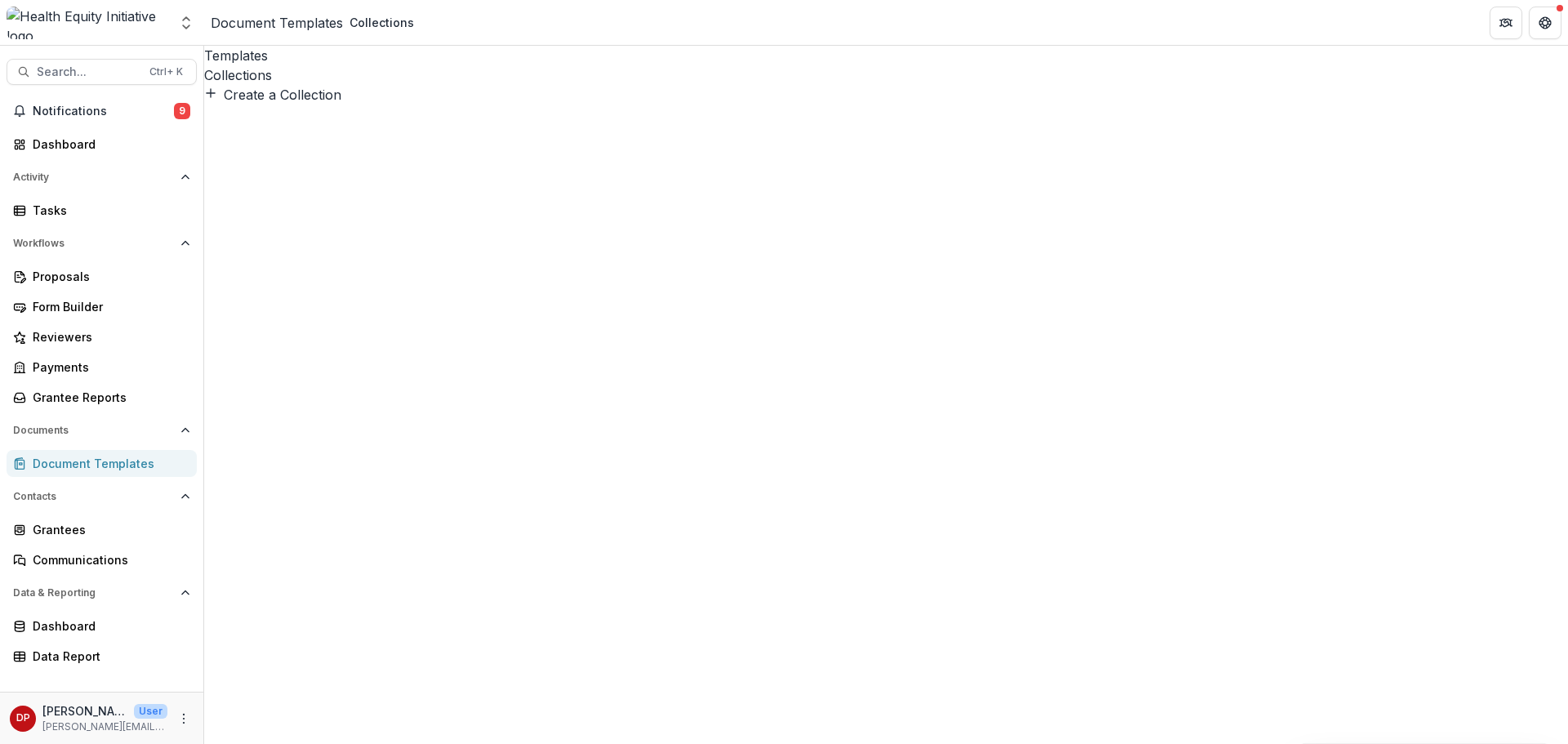
click at [271, 66] on div "Templates" at bounding box center [886, 55] width 1364 height 19
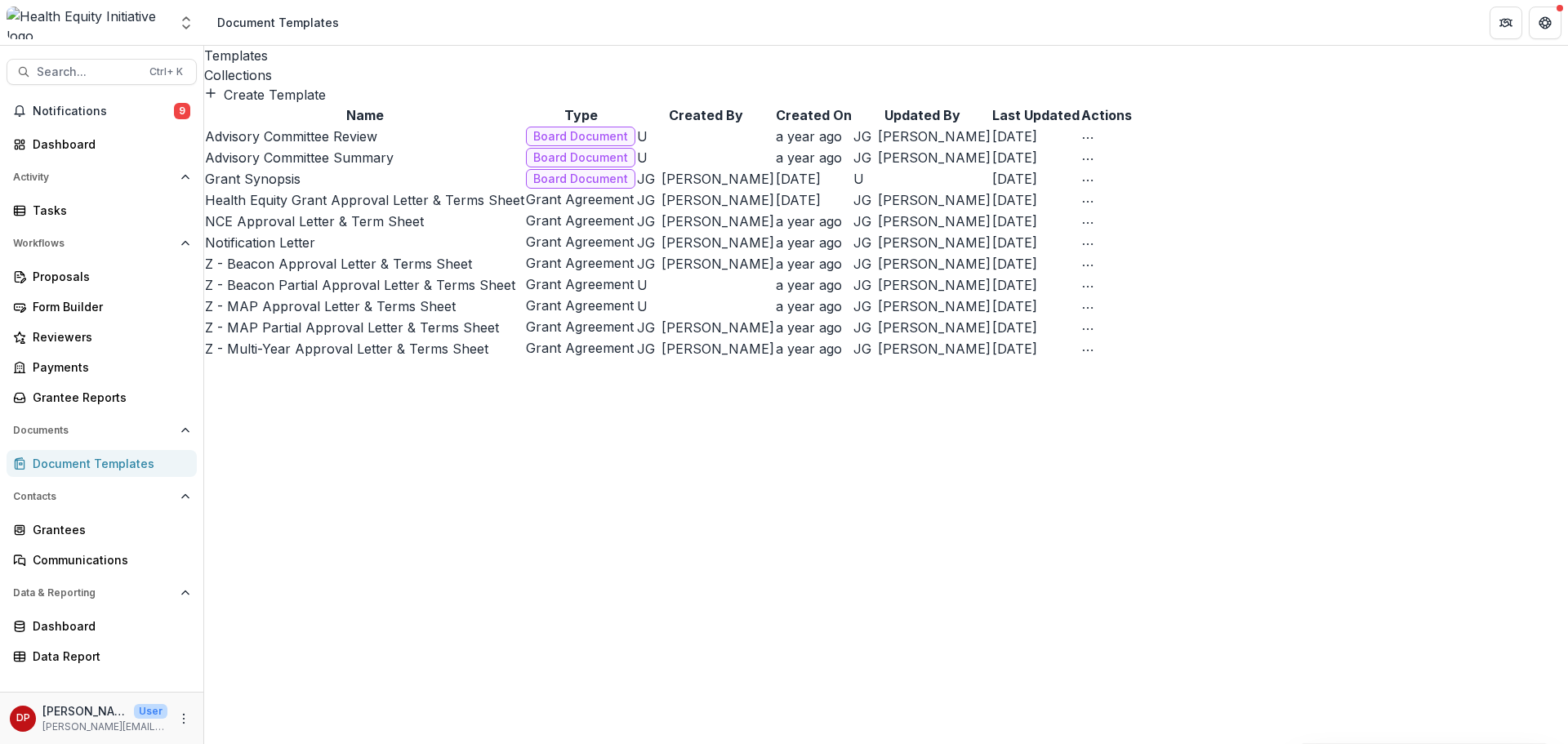
scroll to position [5, 0]
click at [346, 66] on div "Collections" at bounding box center [886, 75] width 1364 height 19
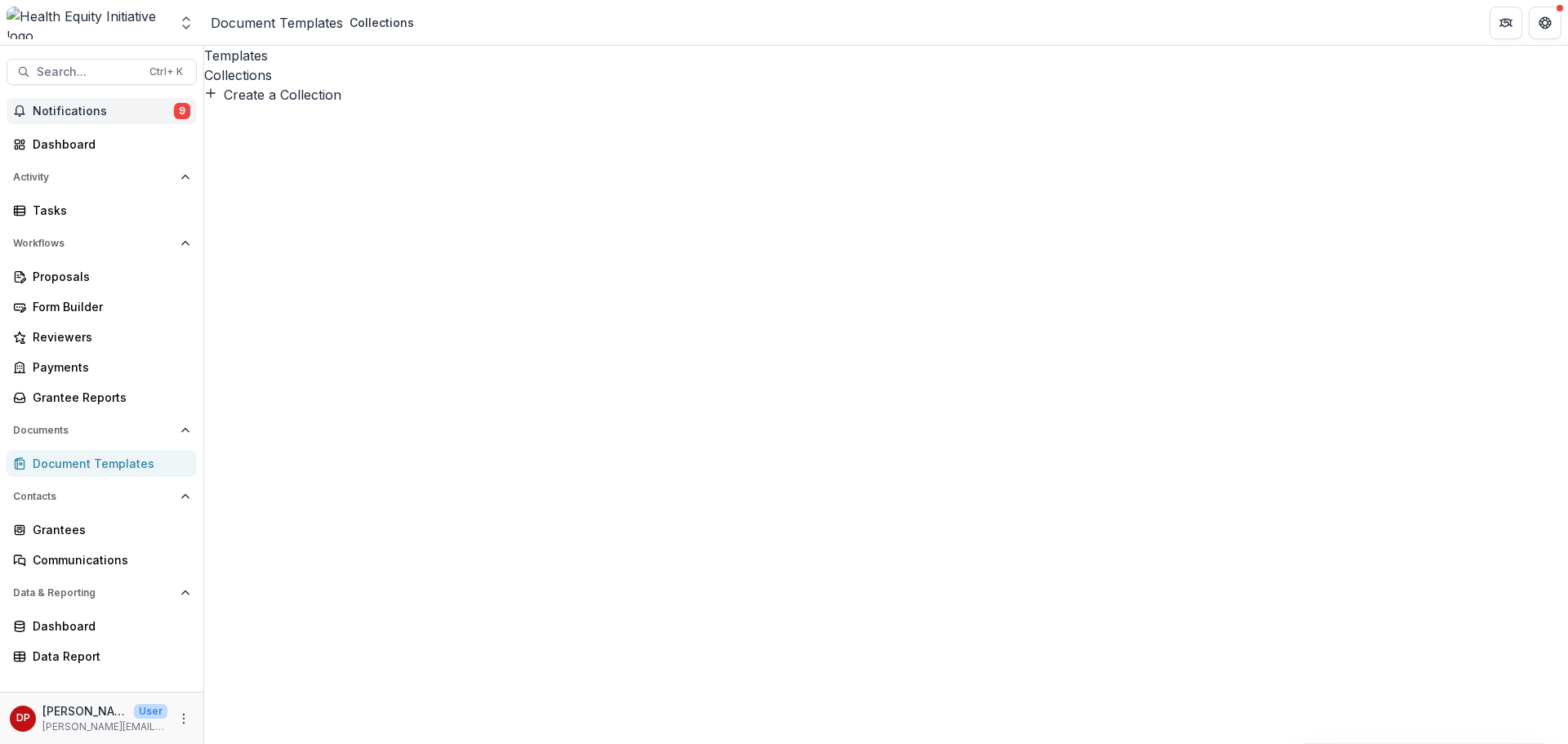
click at [89, 120] on button "Notifications 9" at bounding box center [102, 111] width 190 height 26
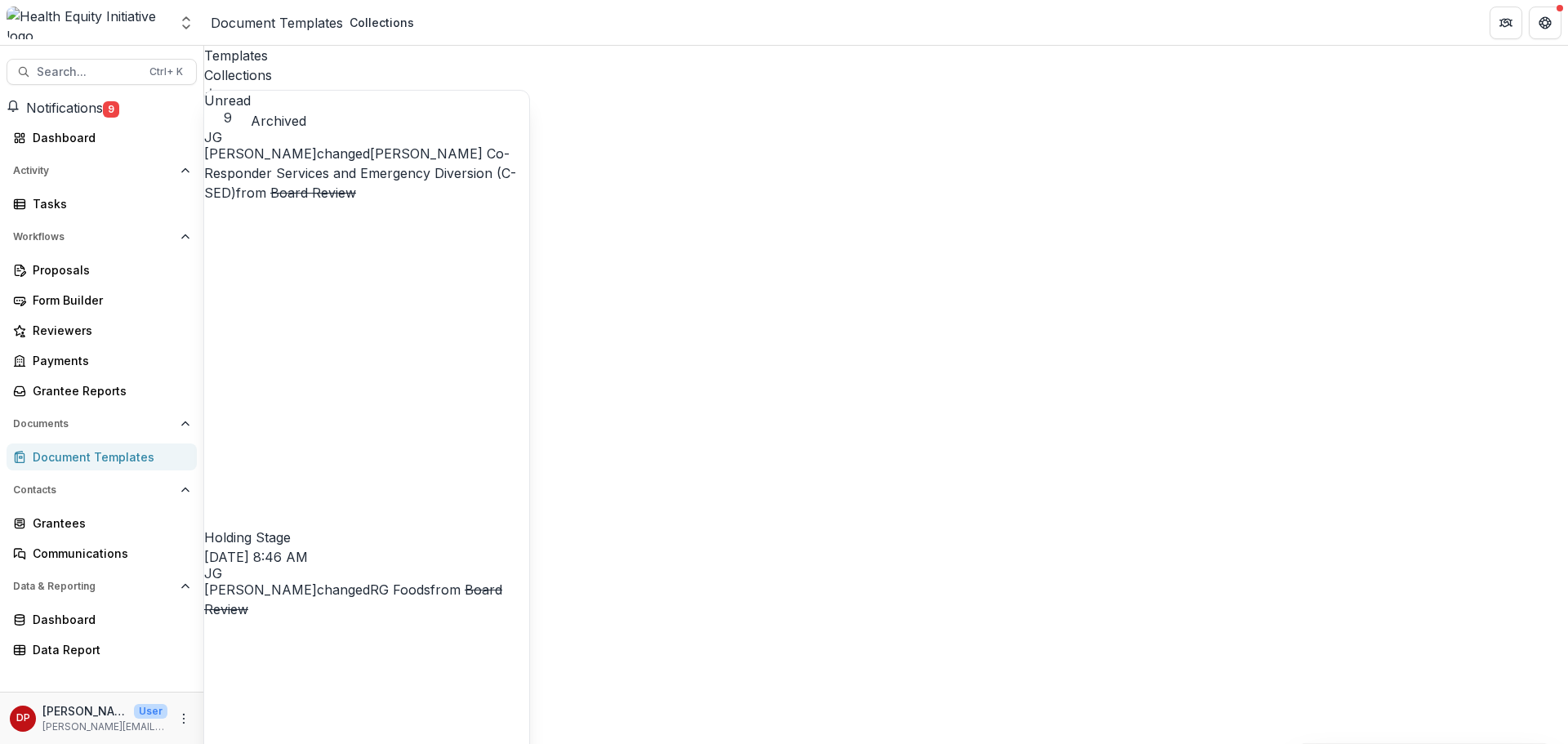
scroll to position [626, 0]
click at [56, 117] on button "Notifications 9" at bounding box center [63, 107] width 113 height 19
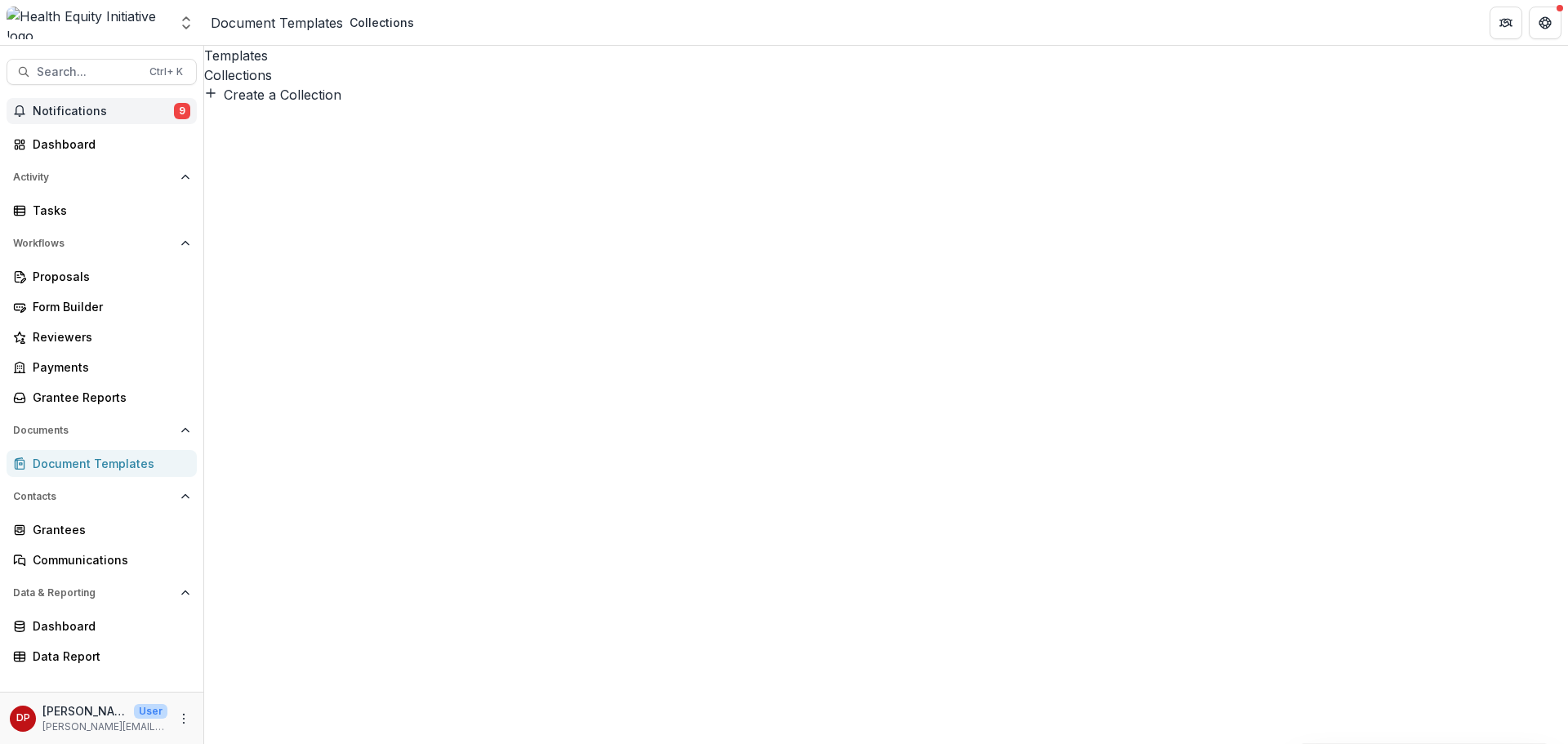
click at [90, 117] on span "Notifications" at bounding box center [102, 111] width 141 height 14
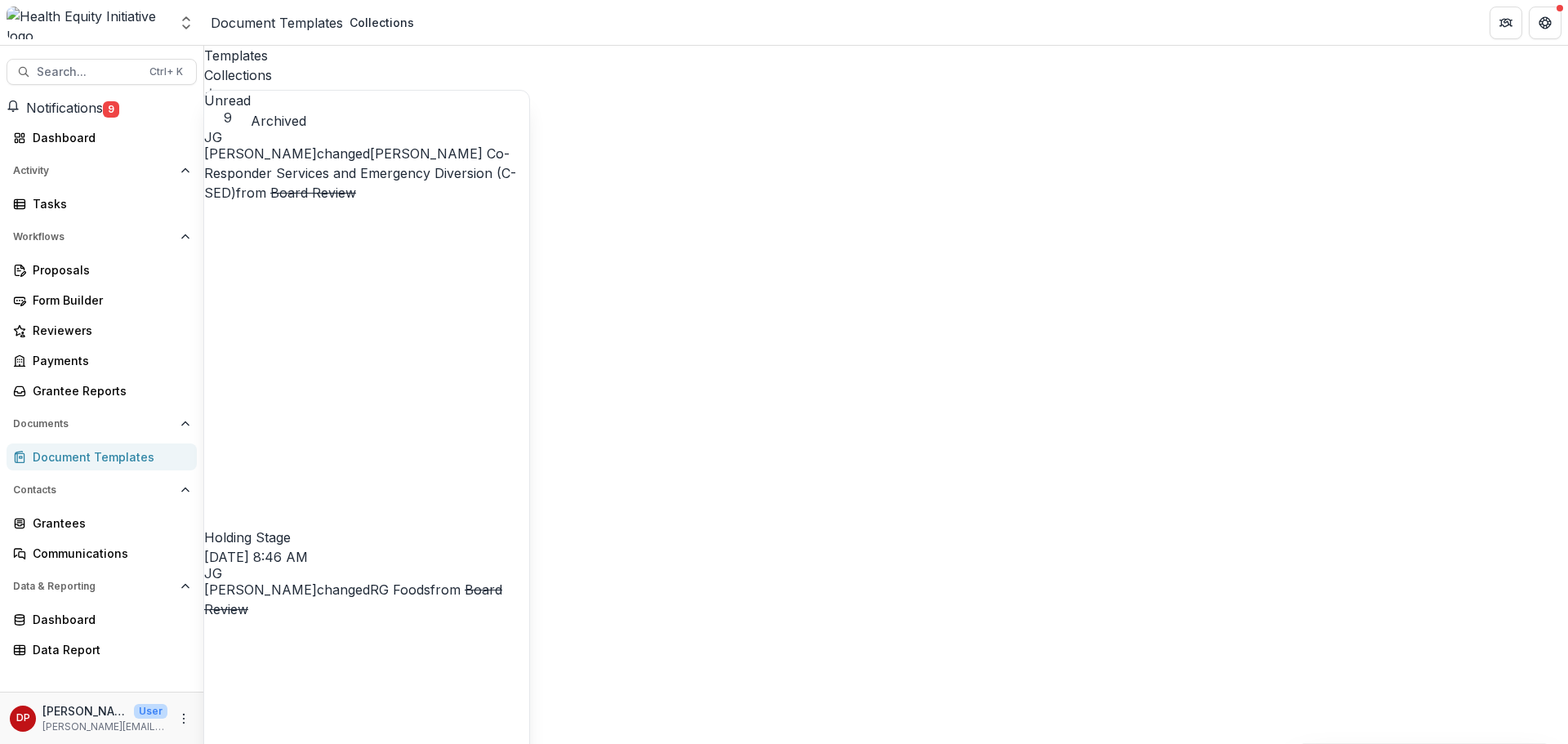
scroll to position [0, 0]
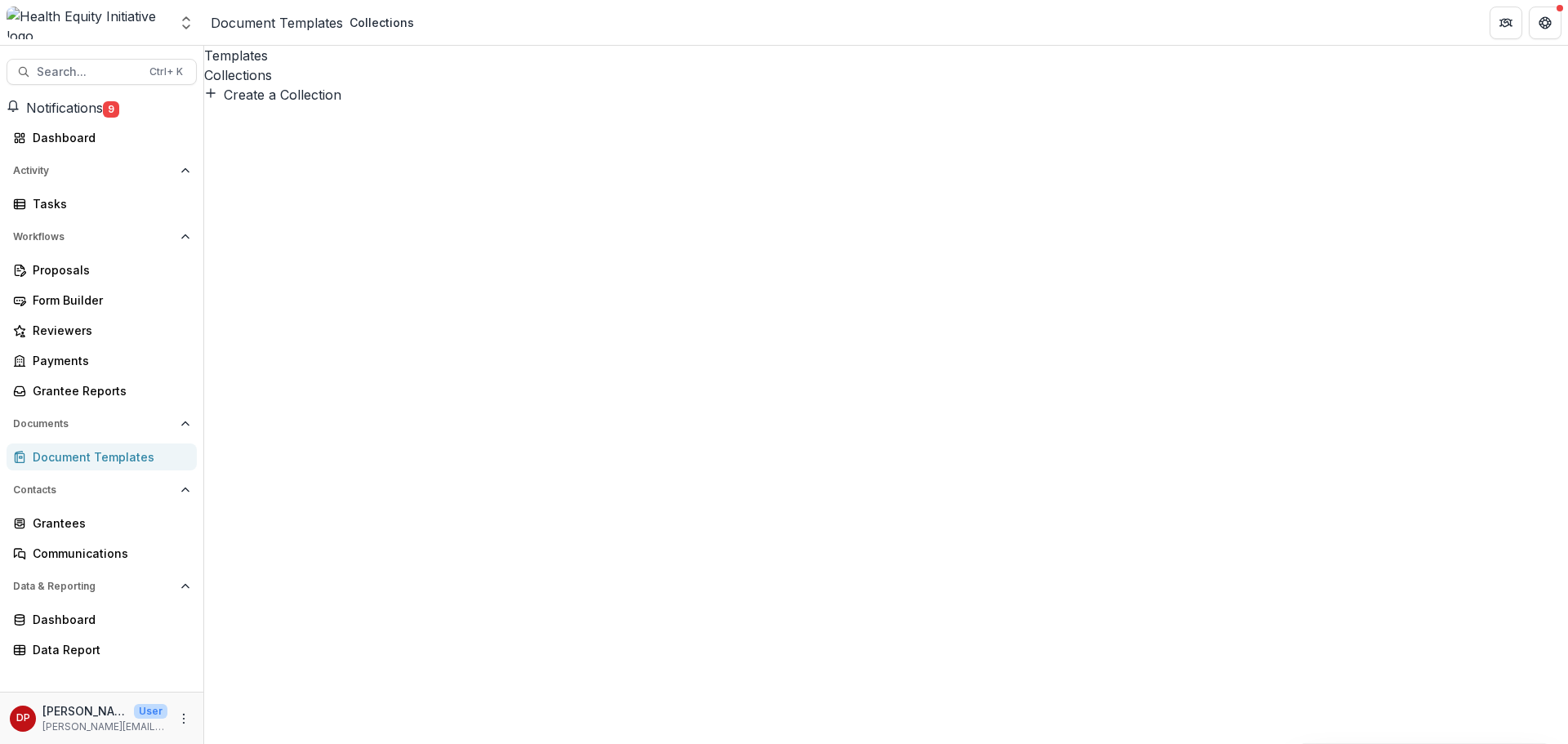
click at [113, 125] on div "Notifications 9 Unread 9 Archived JG [PERSON_NAME] changed [PERSON_NAME] Co-Res…" at bounding box center [102, 394] width 203 height 594
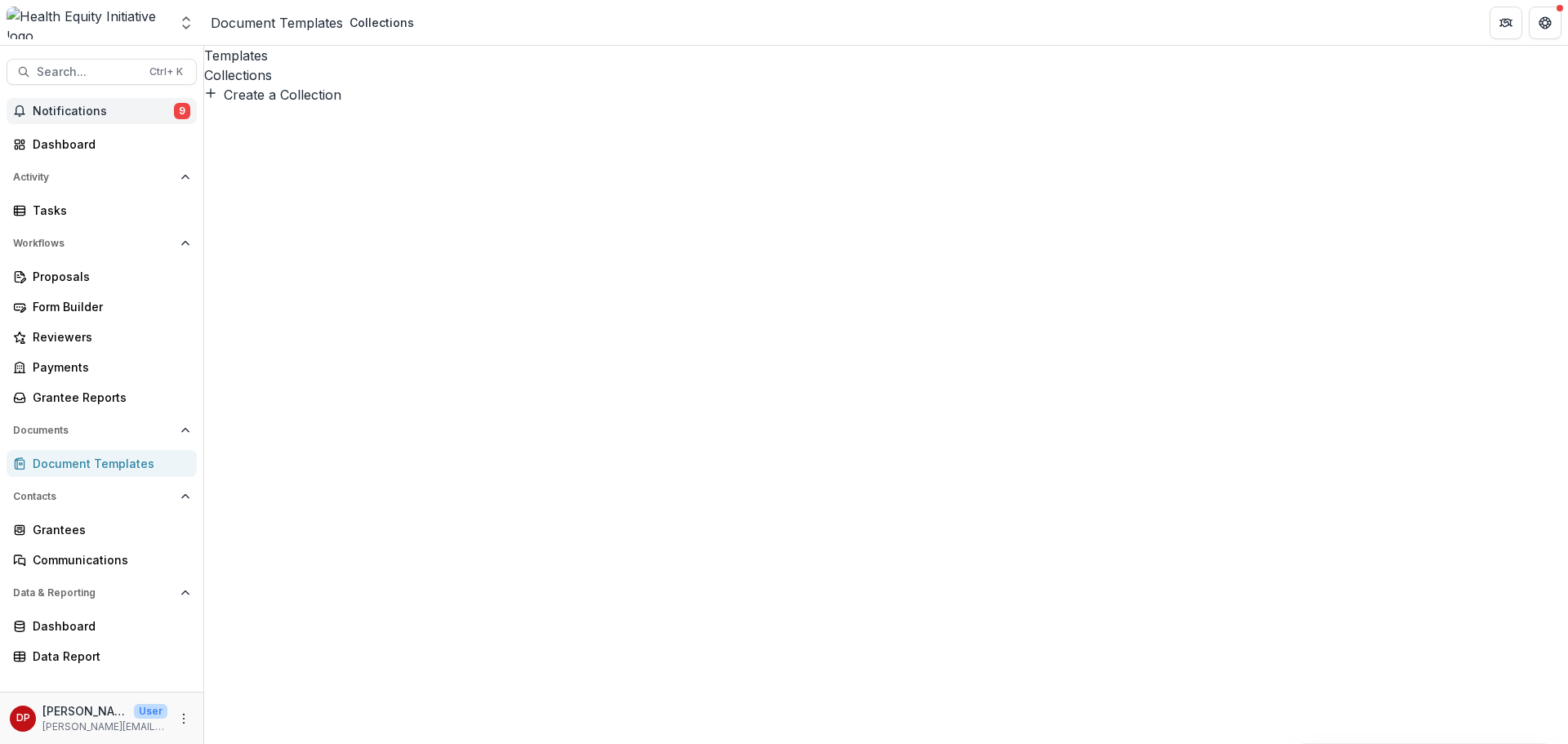
click at [113, 122] on button "Notifications 9" at bounding box center [102, 111] width 190 height 26
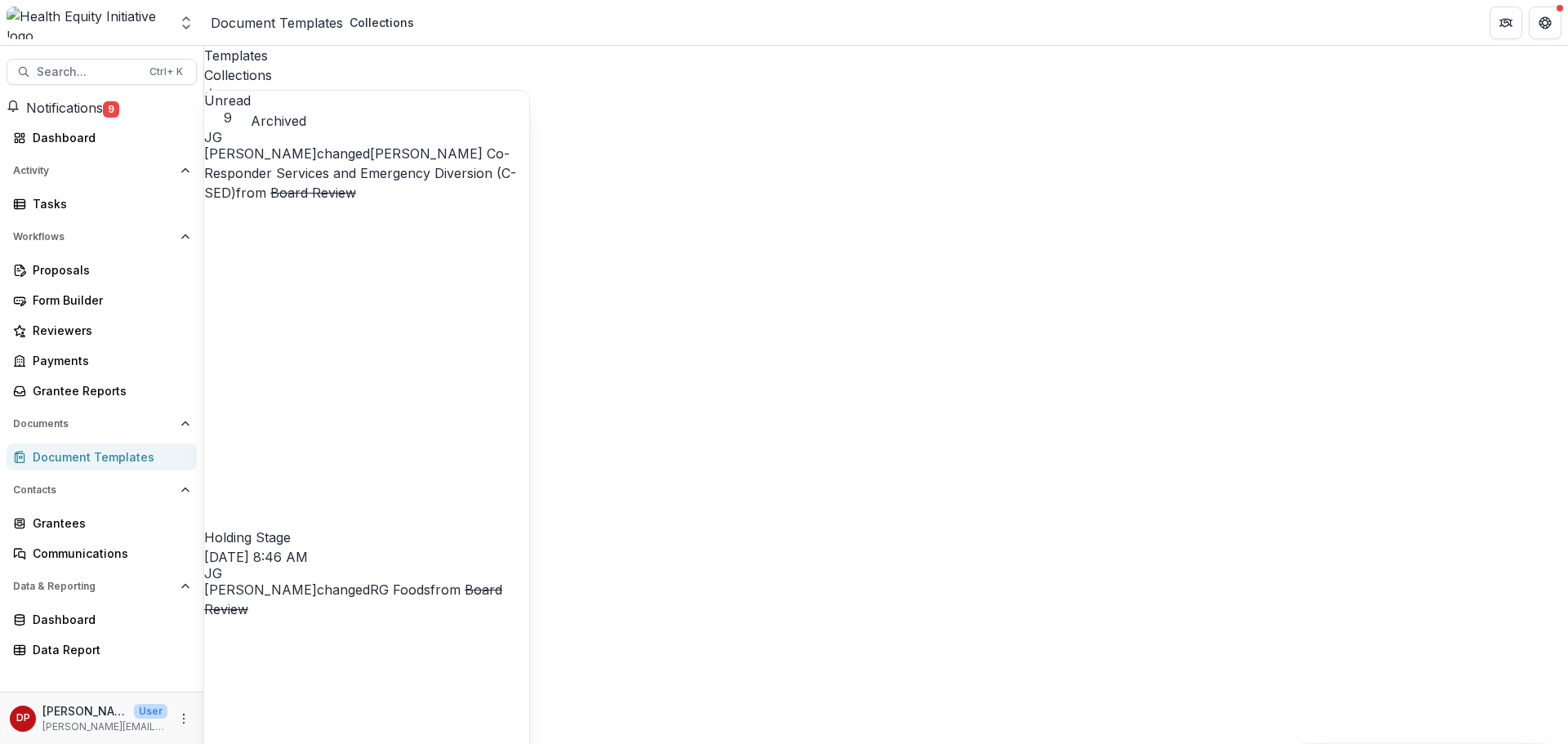
click at [113, 117] on button "Notifications 9" at bounding box center [63, 107] width 113 height 19
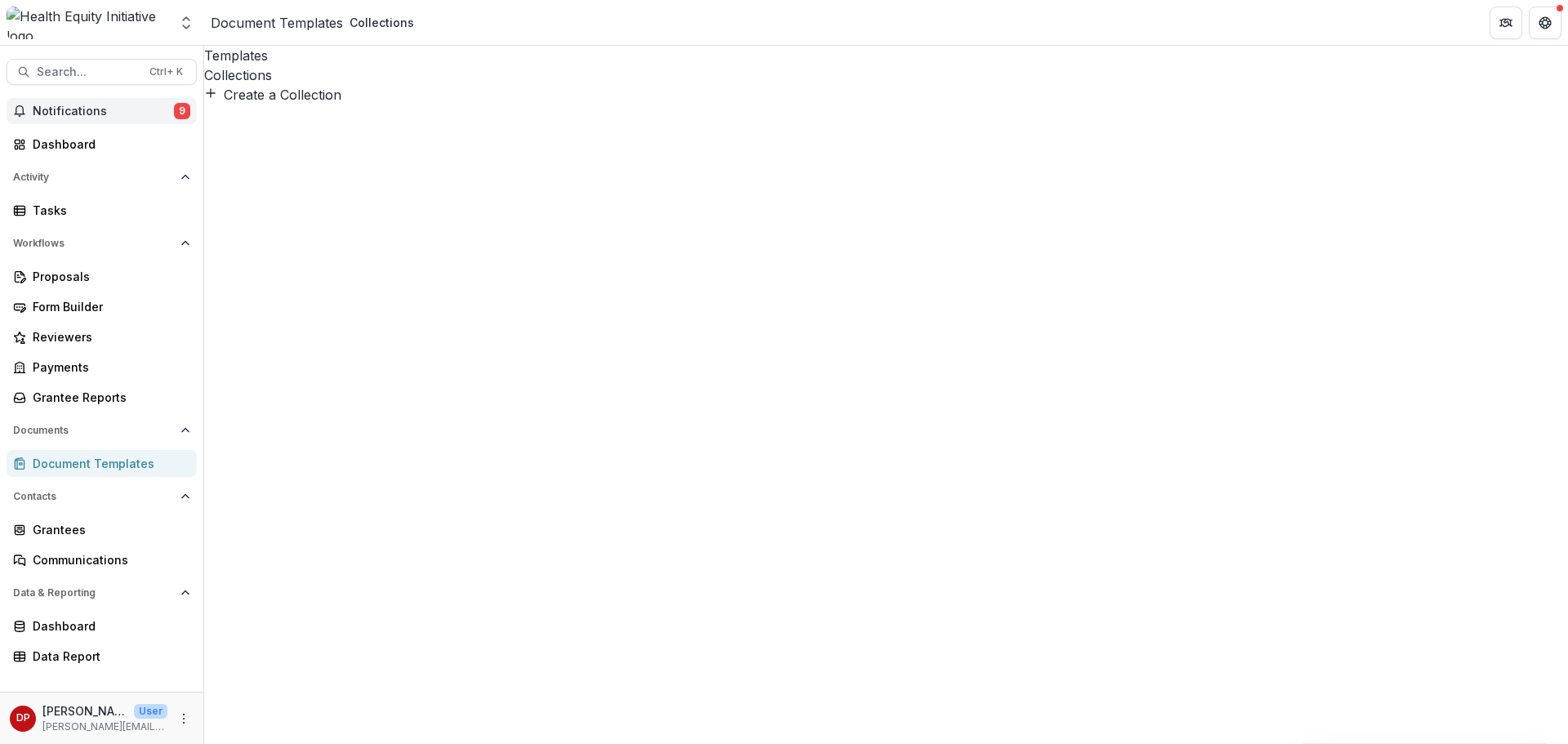
click at [113, 123] on button "Notifications 9" at bounding box center [102, 111] width 190 height 26
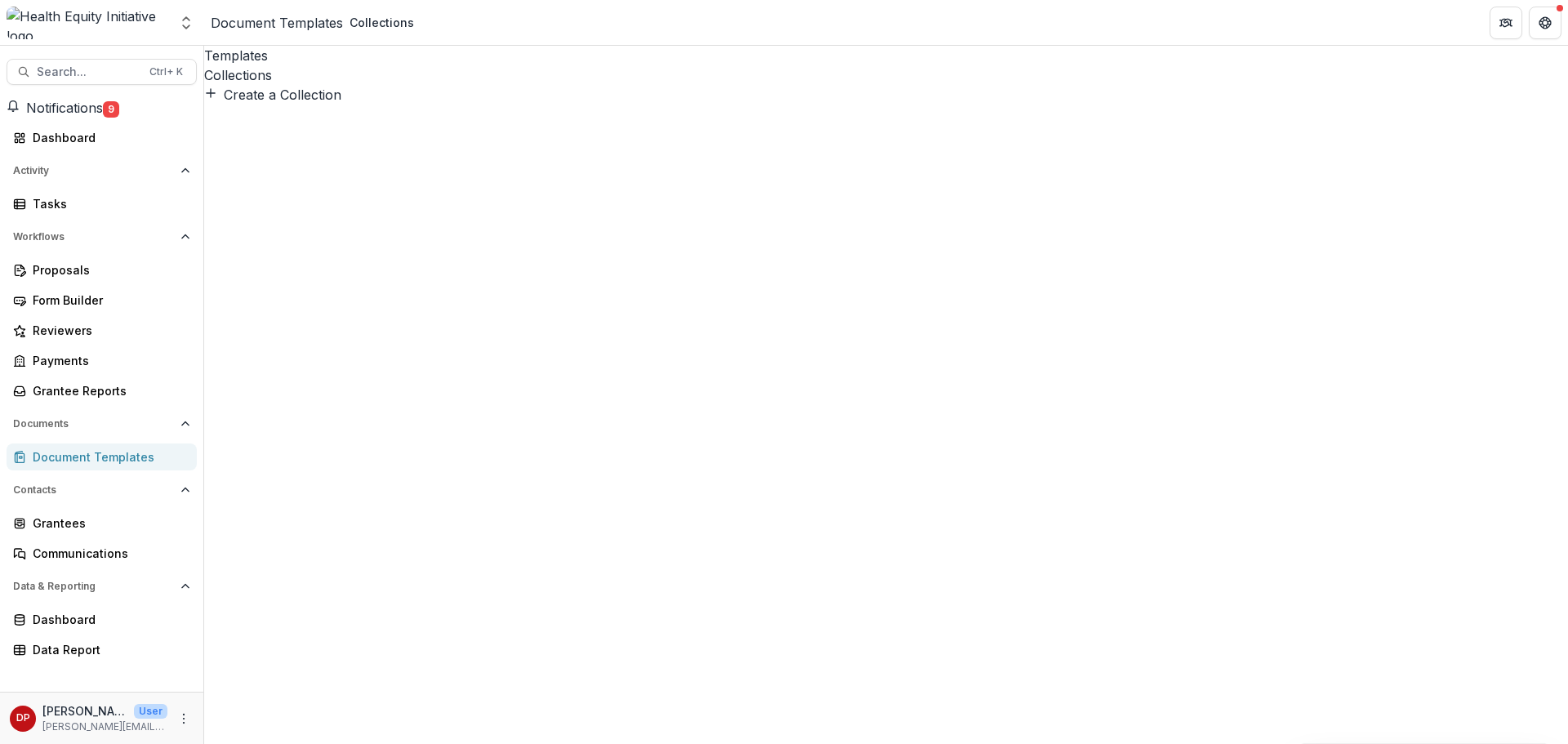
click at [736, 98] on div "Create a Collection" at bounding box center [886, 94] width 1364 height 19
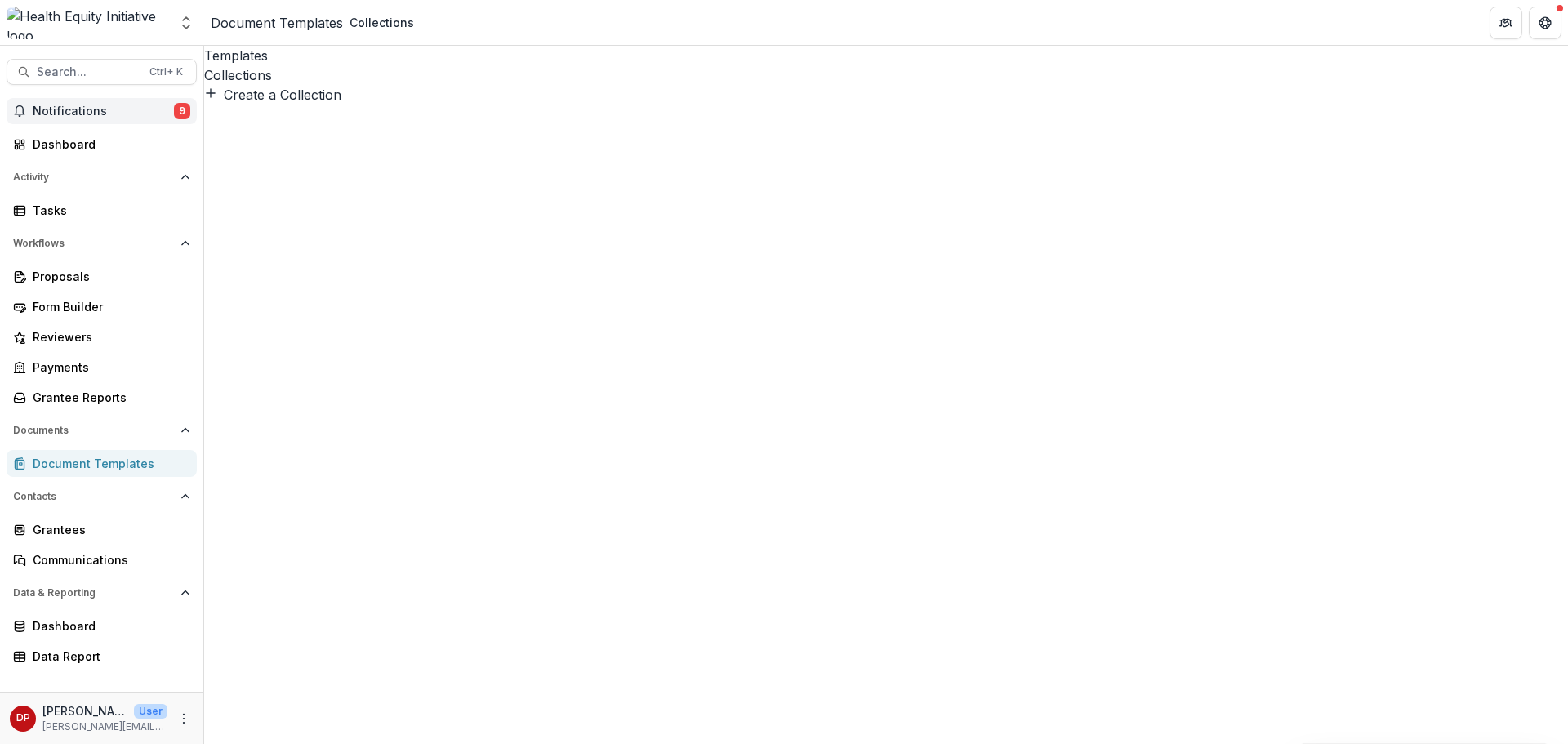
click at [107, 113] on span "Notifications" at bounding box center [102, 111] width 141 height 14
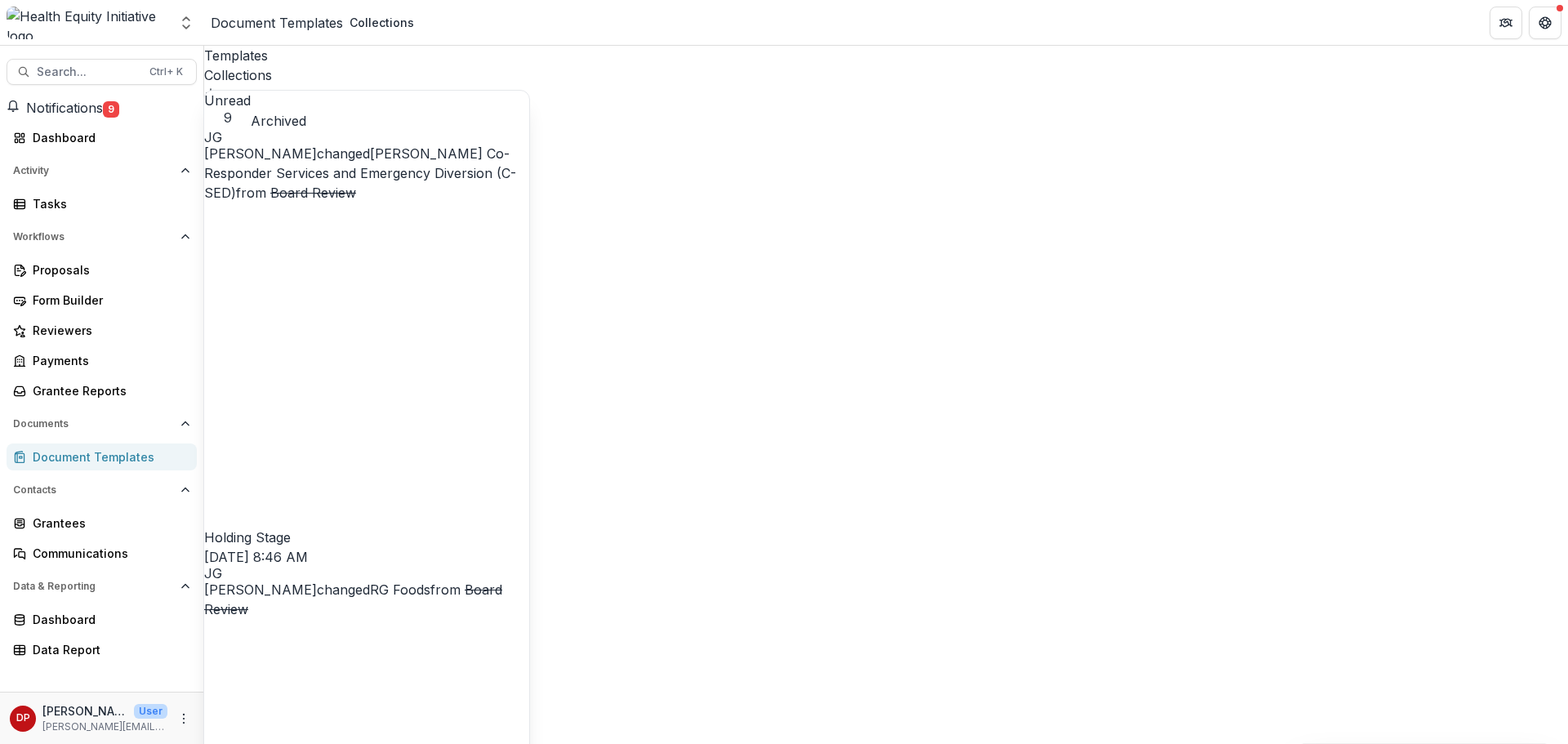
click at [119, 102] on button "Notifications 9" at bounding box center [63, 107] width 113 height 19
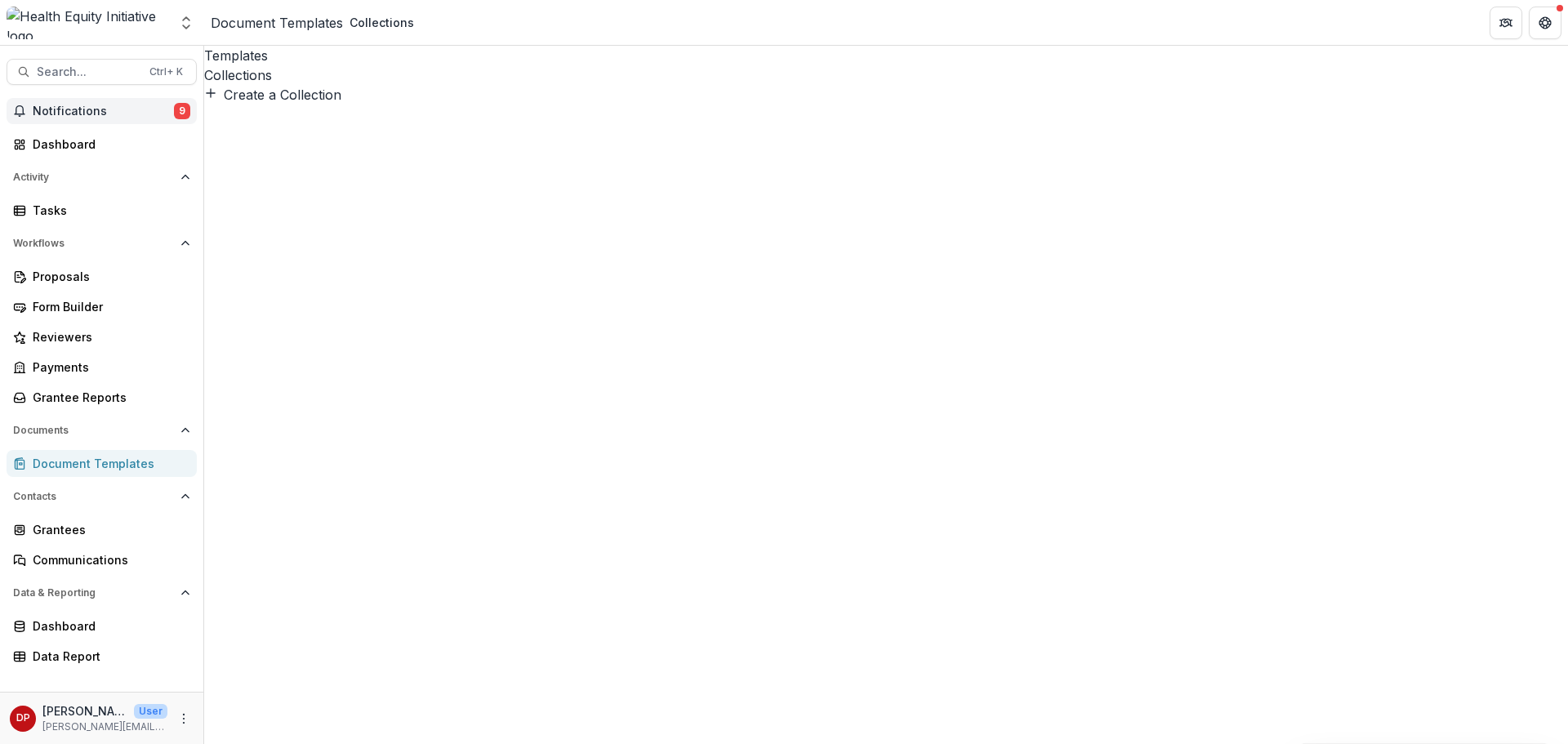
click at [70, 109] on span "Notifications" at bounding box center [102, 111] width 141 height 14
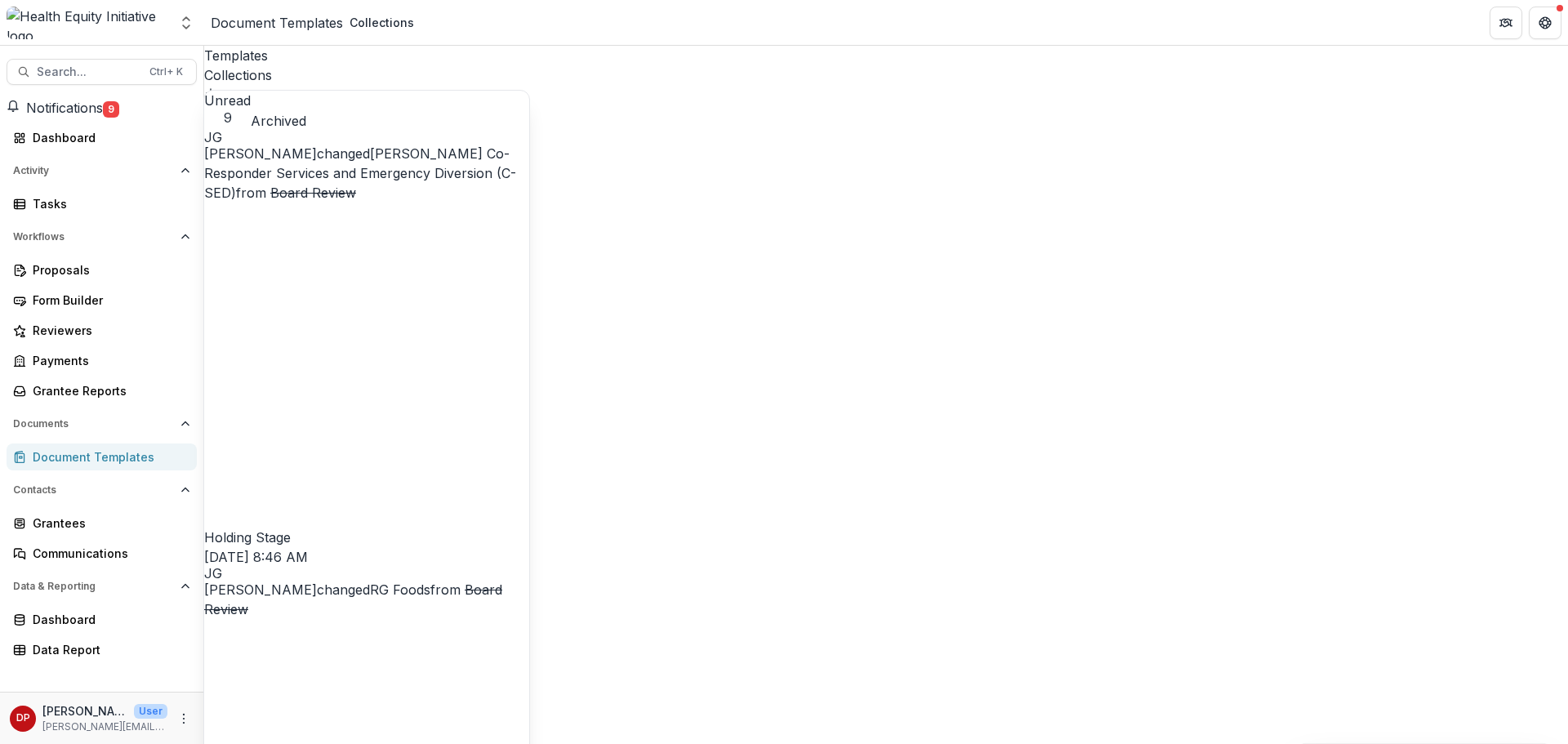
click at [99, 102] on button "Notifications 9" at bounding box center [63, 107] width 113 height 19
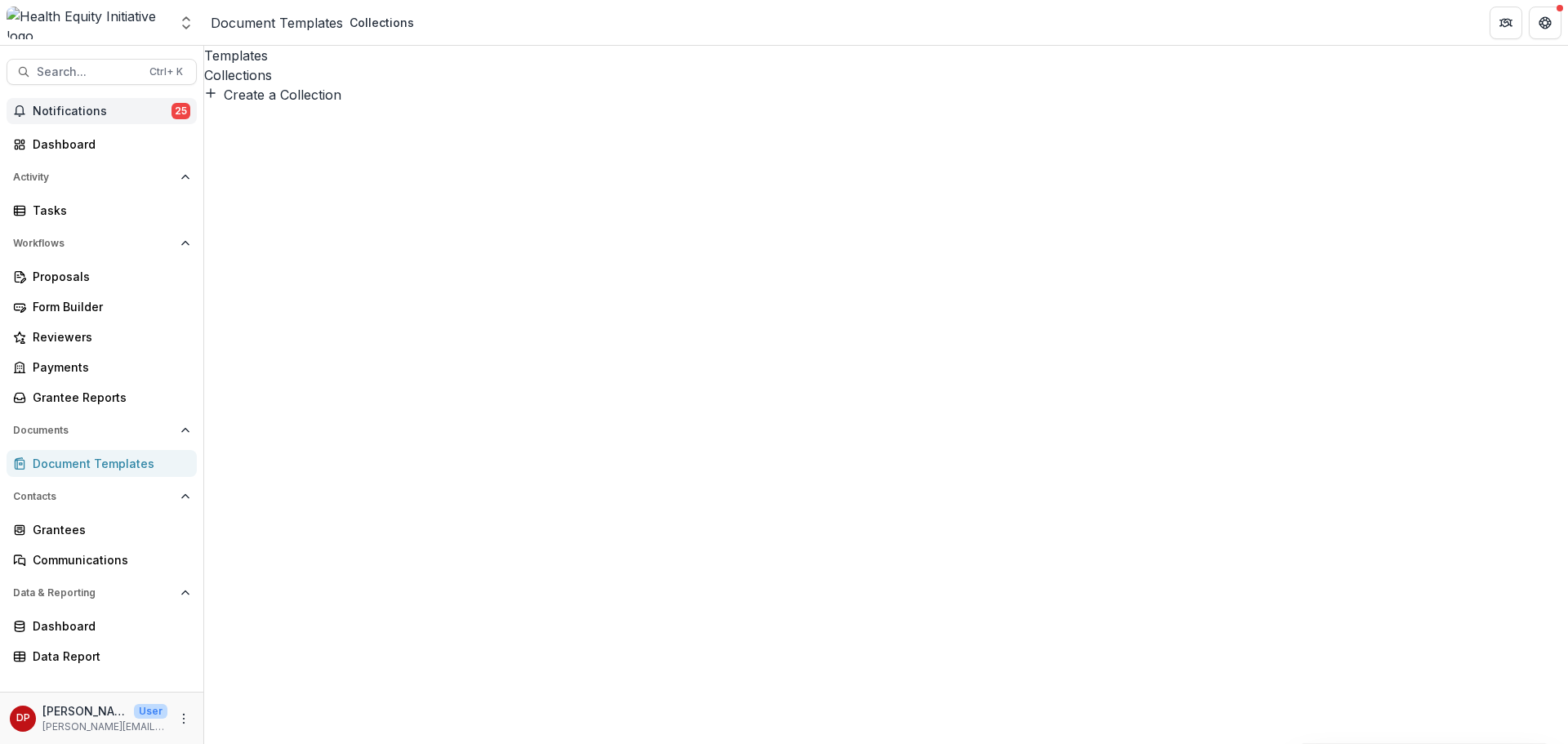
click at [103, 102] on button "Notifications 25" at bounding box center [102, 111] width 190 height 26
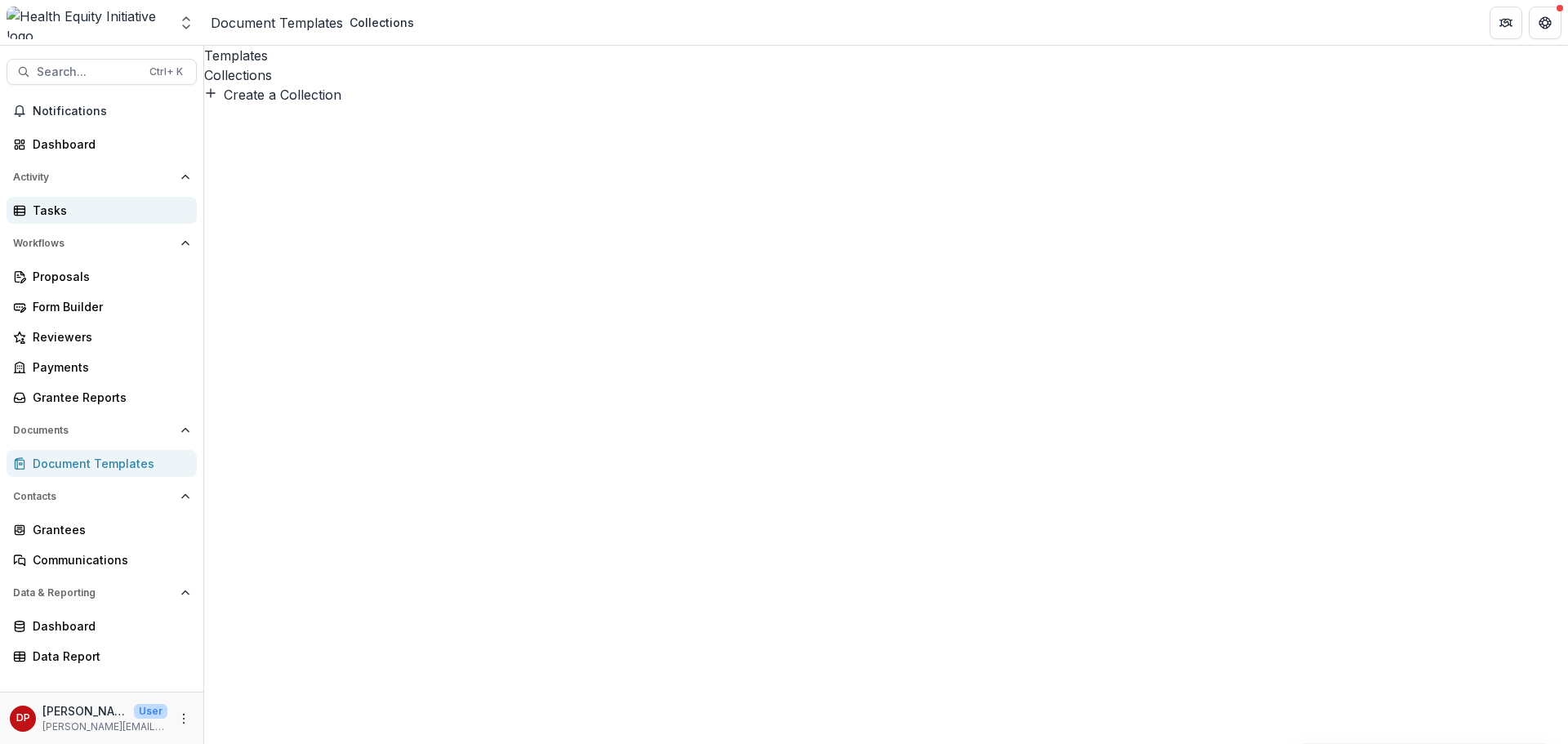
click at [92, 212] on div "Tasks" at bounding box center [108, 210] width 151 height 18
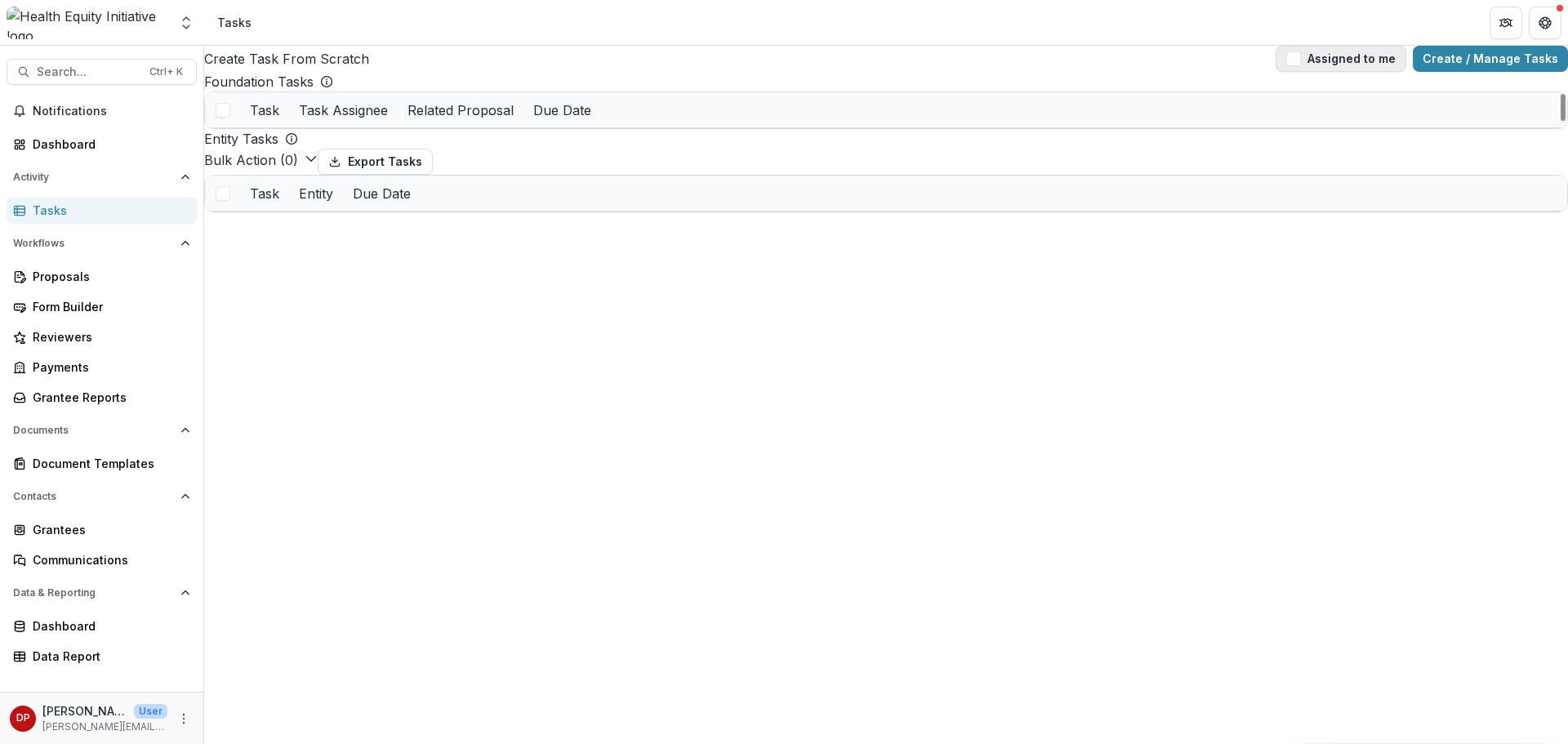
click at [1301, 62] on span "button" at bounding box center [1294, 59] width 15 height 15
click at [77, 464] on div "Document Templates" at bounding box center [108, 463] width 151 height 18
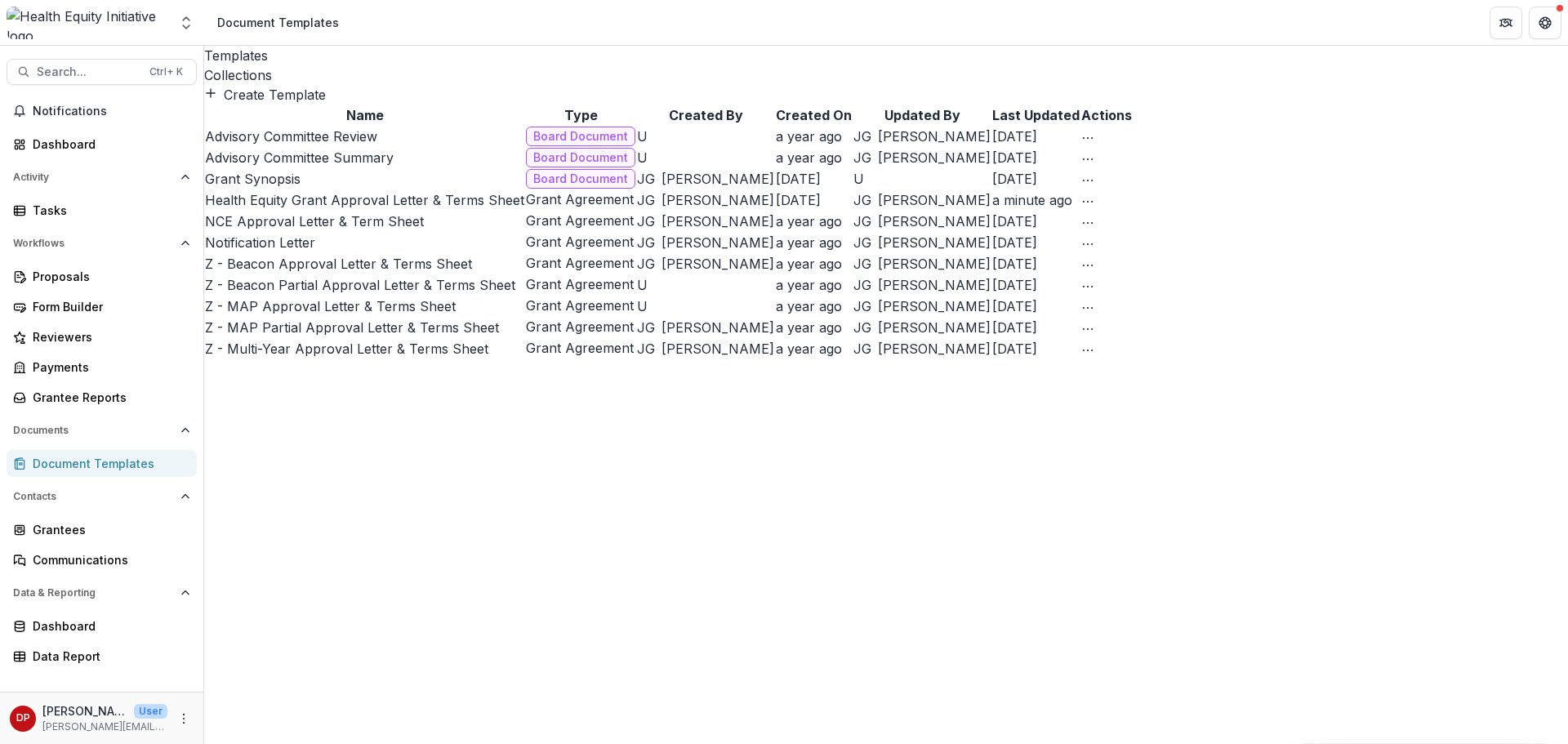
click at [311, 66] on div "Collections" at bounding box center [886, 75] width 1364 height 19
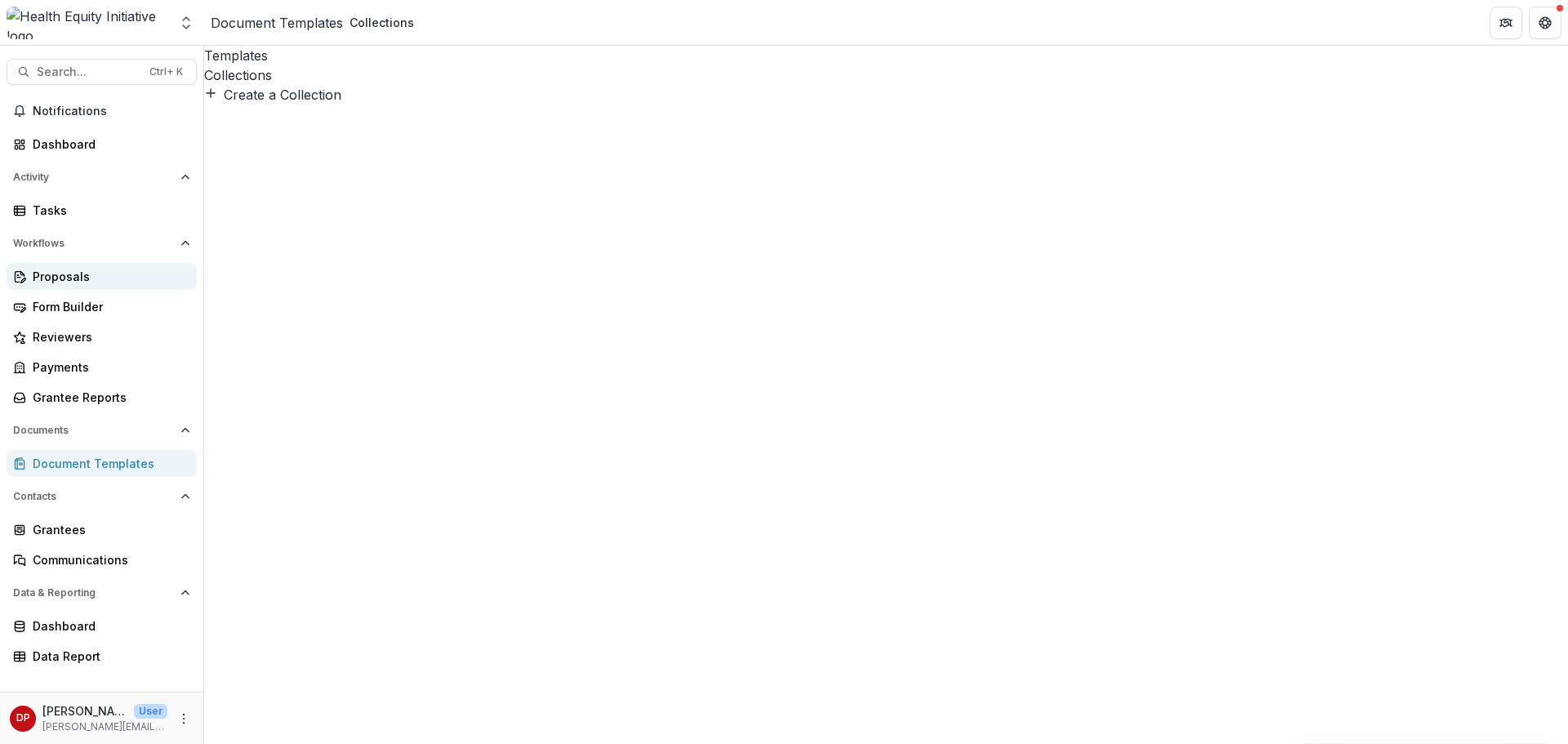
click at [111, 269] on div "Proposals" at bounding box center [108, 276] width 151 height 18
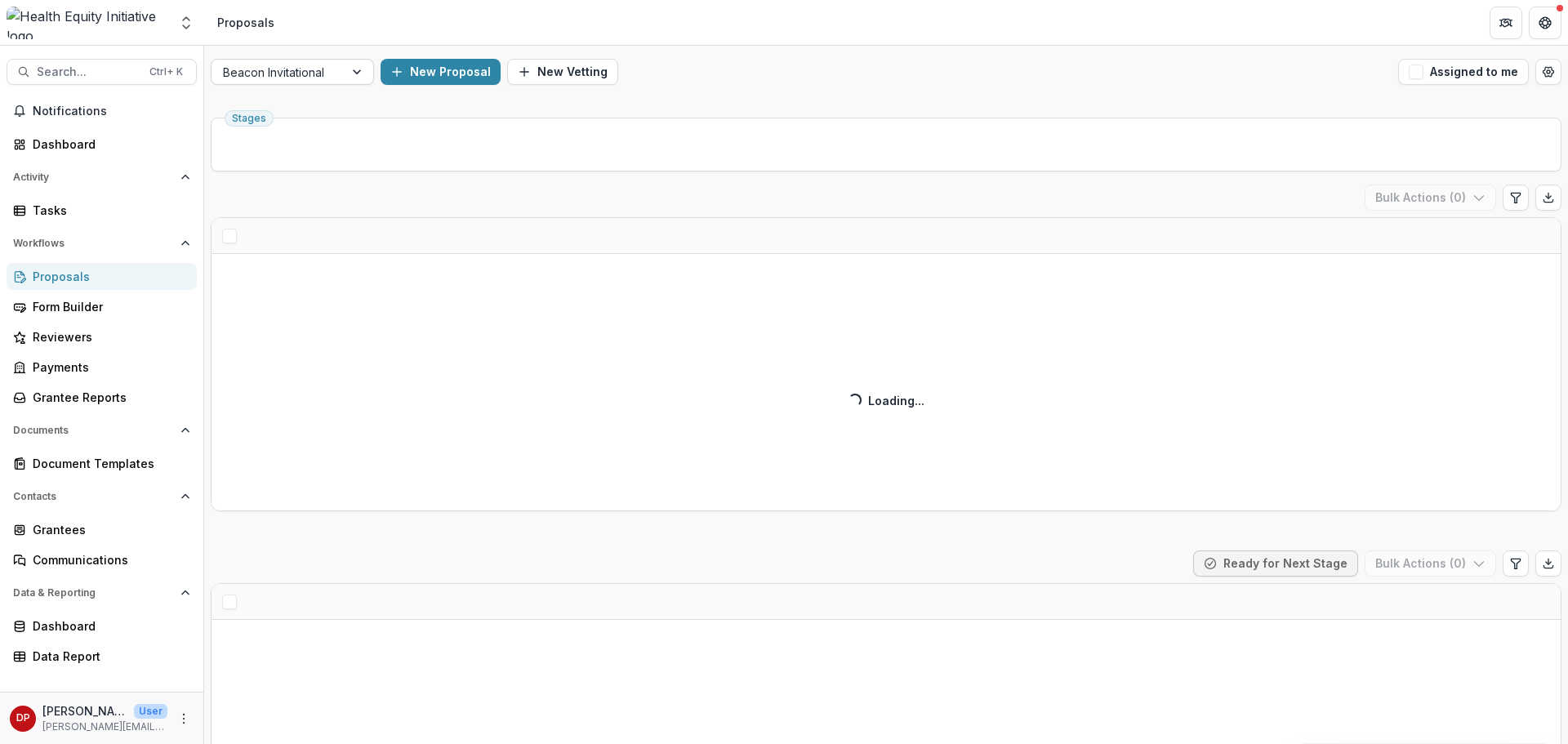
click at [303, 74] on div at bounding box center [278, 72] width 110 height 20
